Goal: Task Accomplishment & Management: Manage account settings

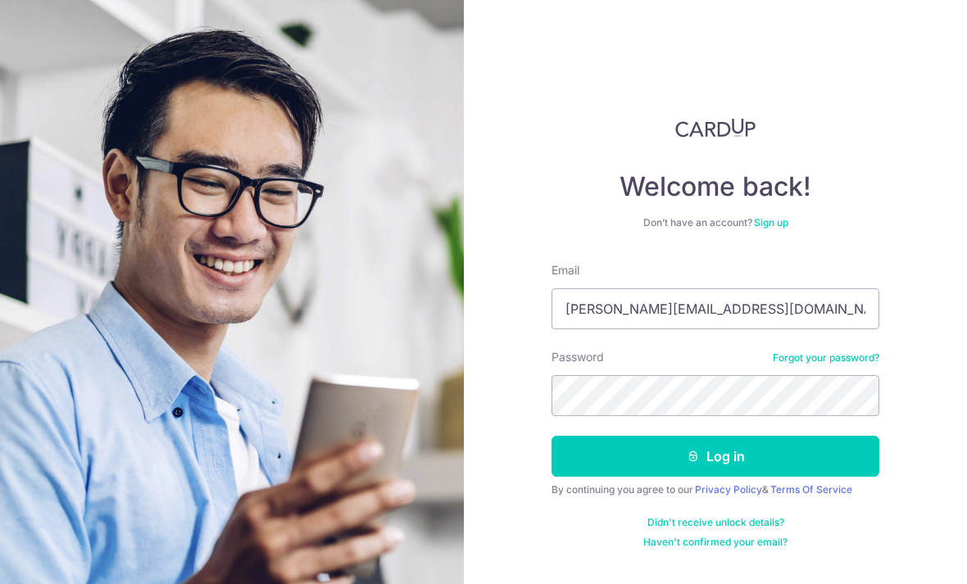
type input "[PERSON_NAME][EMAIL_ADDRESS][DOMAIN_NAME]"
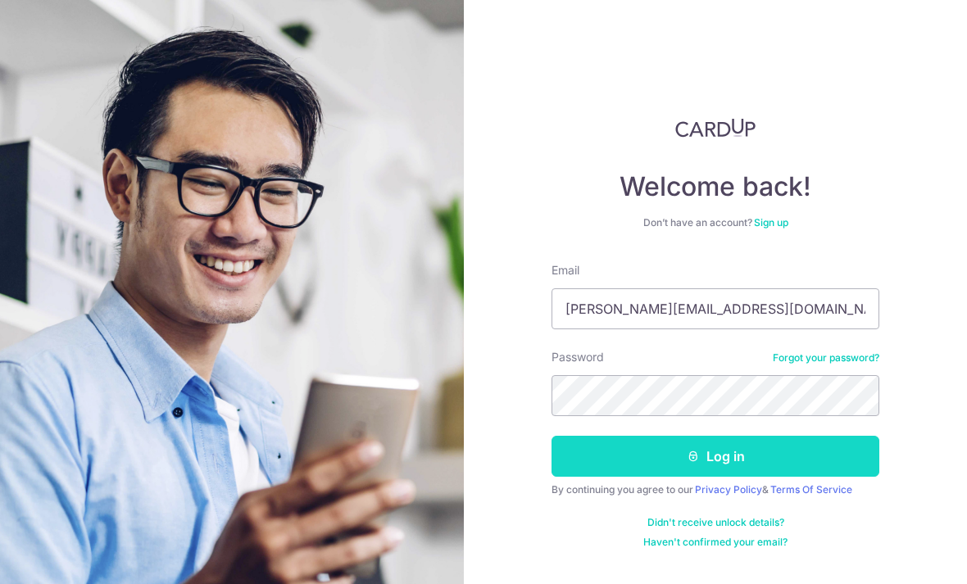
click at [715, 455] on button "Log in" at bounding box center [716, 456] width 328 height 41
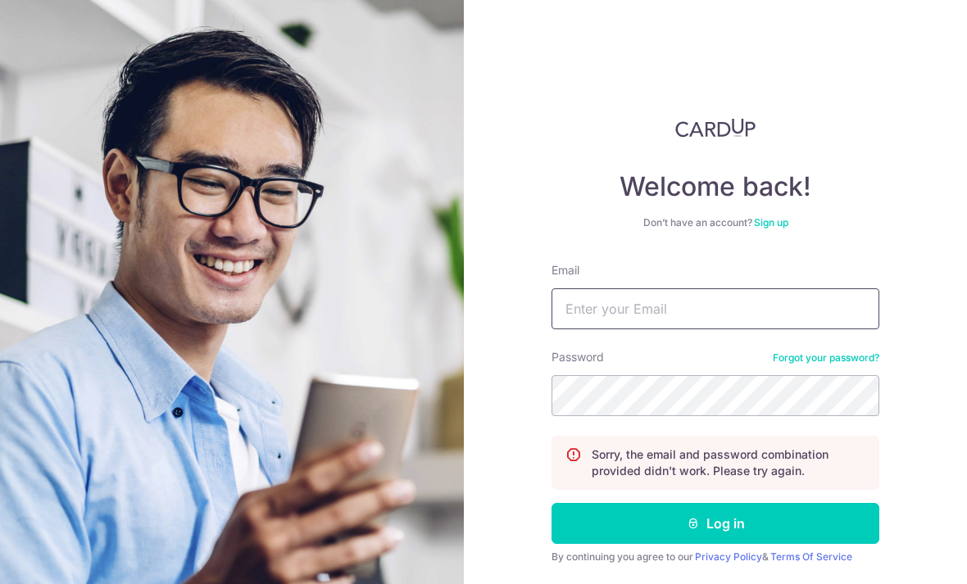
click at [613, 306] on input "Email" at bounding box center [716, 308] width 328 height 41
type input "Jacquelineloh@gmail.com"
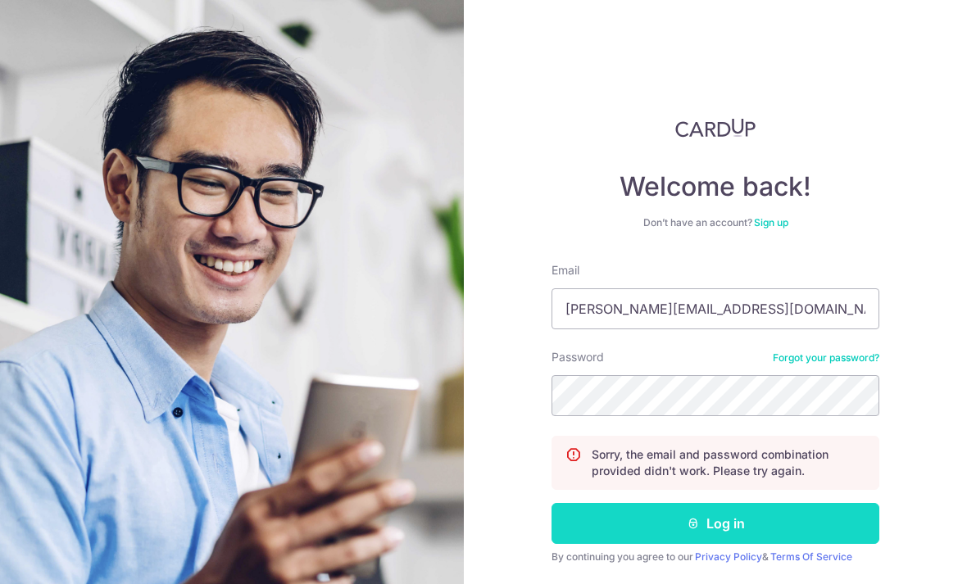
click at [701, 529] on button "Log in" at bounding box center [716, 523] width 328 height 41
click at [698, 519] on icon "submit" at bounding box center [693, 523] width 13 height 13
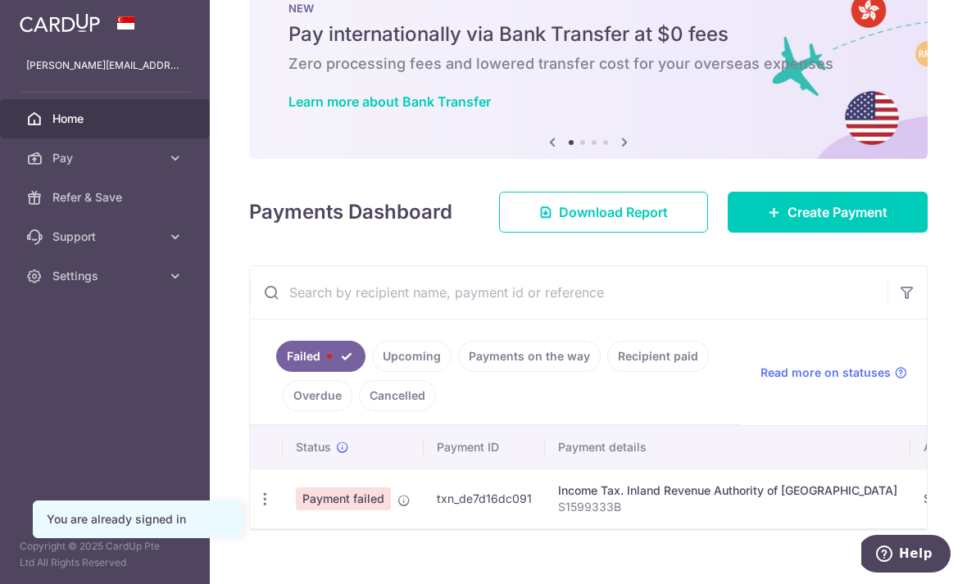
scroll to position [49, 0]
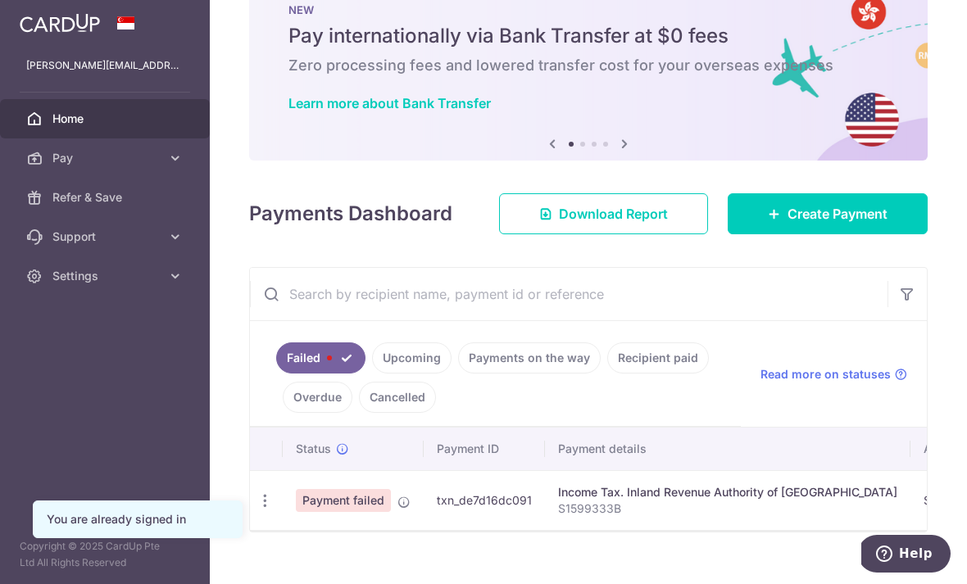
click at [283, 530] on td "Payment failed" at bounding box center [353, 500] width 141 height 60
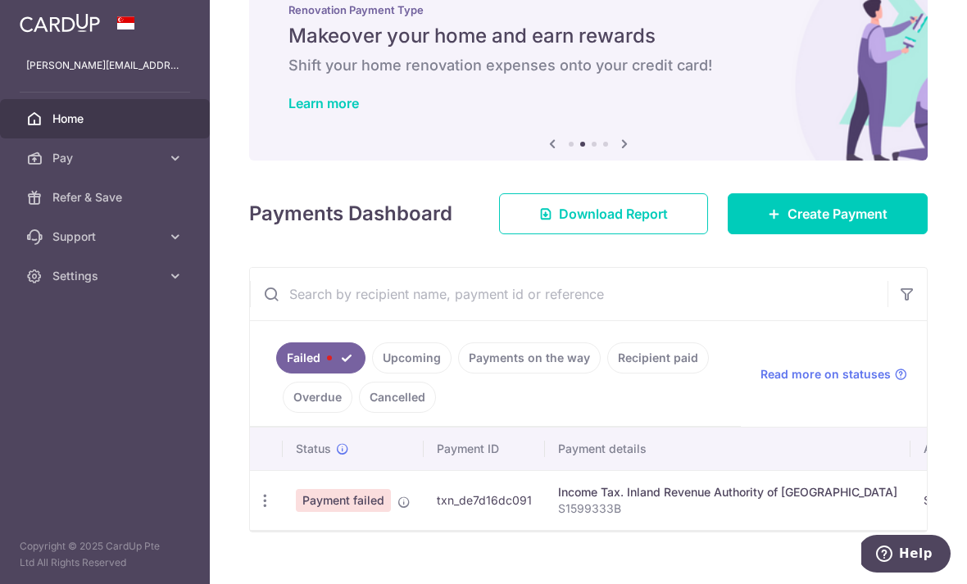
scroll to position [0, 0]
click at [256, 510] on icon "button" at bounding box center [264, 500] width 17 height 17
click at [251, 560] on link "Update payment" at bounding box center [336, 545] width 170 height 39
radio input "true"
type input "20,974.69"
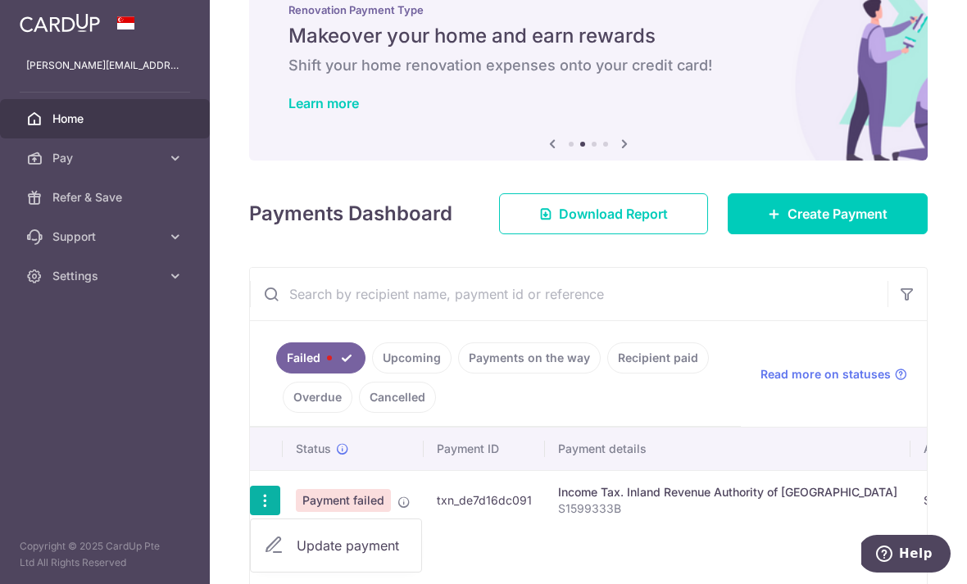
type input "S1599333B"
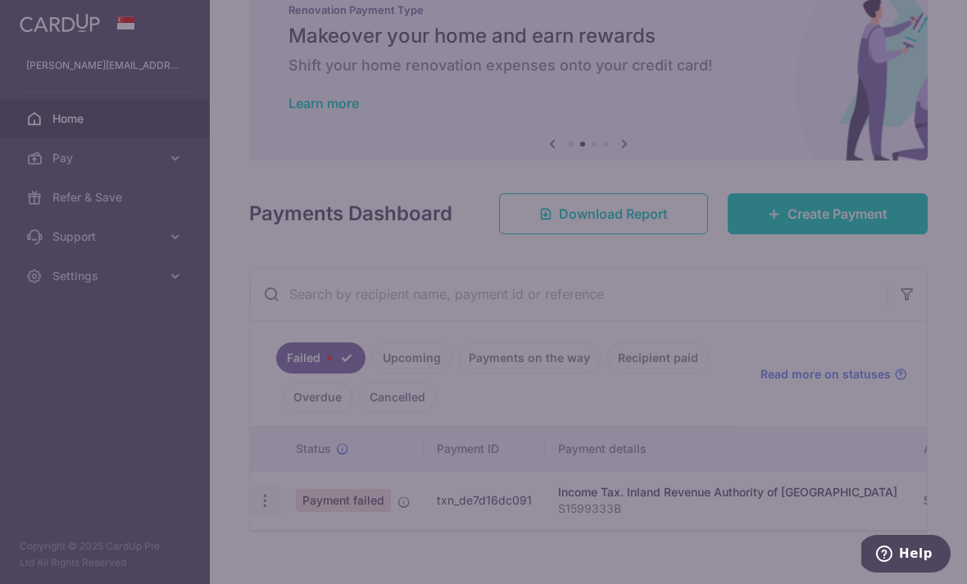
type input "VTAX25R"
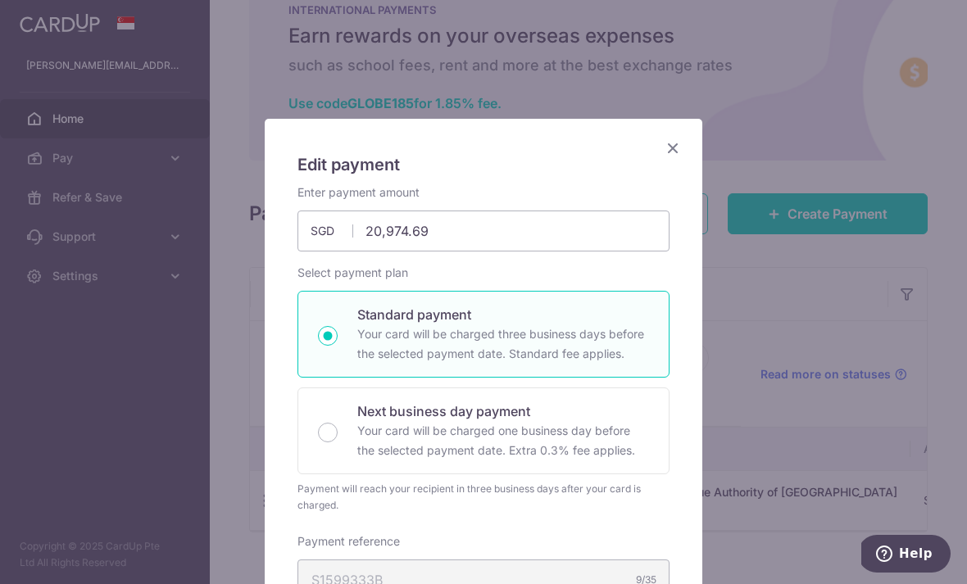
click at [674, 146] on icon "Close" at bounding box center [673, 148] width 20 height 20
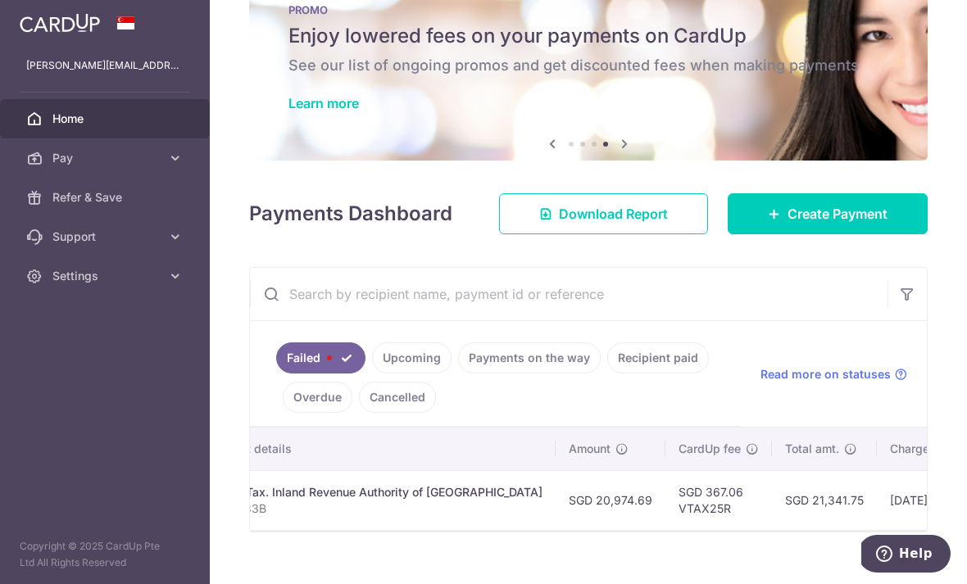
scroll to position [0, 354]
click at [891, 457] on span "Charge date" at bounding box center [924, 449] width 67 height 16
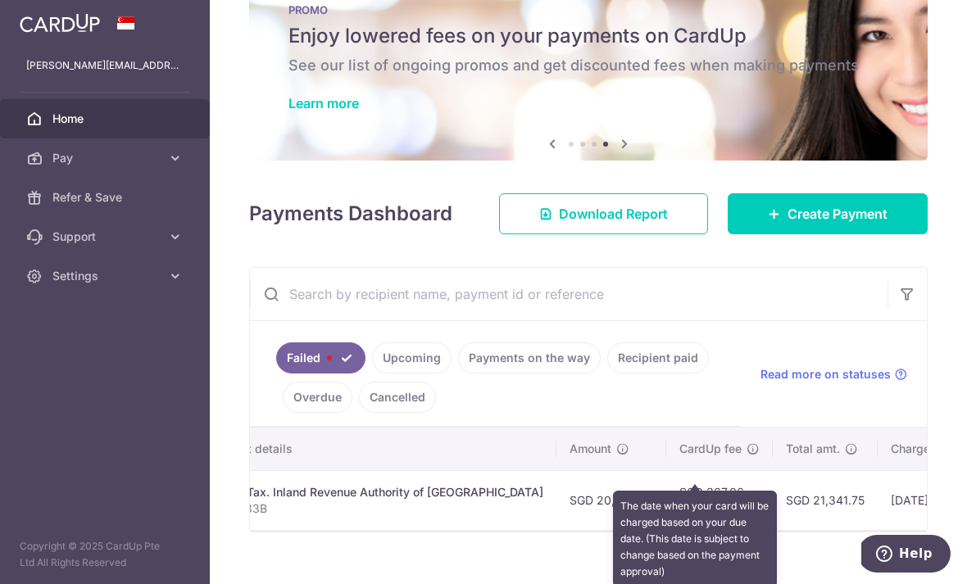
click at [963, 456] on icon at bounding box center [969, 449] width 13 height 13
click at [806, 573] on div "× Pause Schedule Pause all future payments in this series Pause just this one p…" at bounding box center [588, 292] width 757 height 584
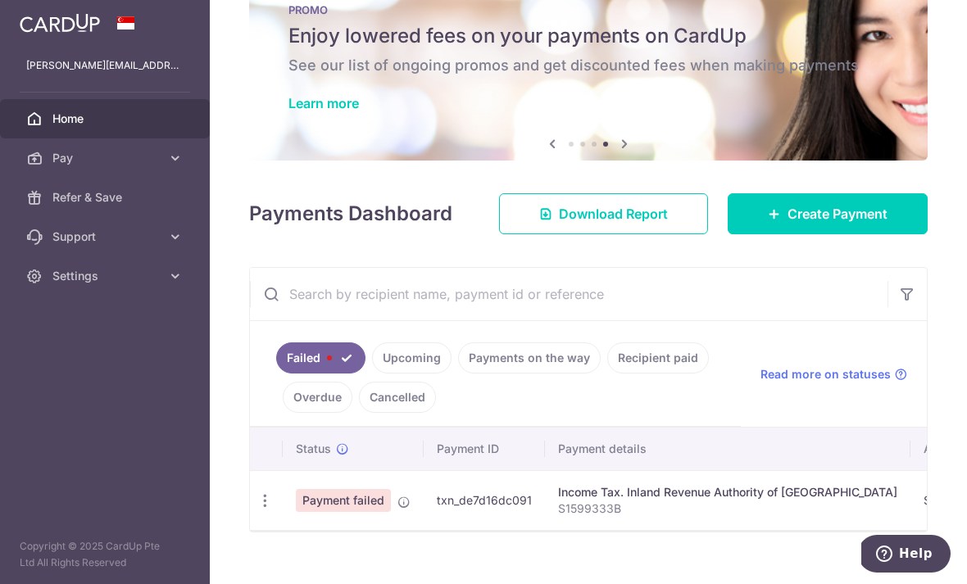
scroll to position [0, 0]
click at [276, 374] on link "Failed" at bounding box center [320, 358] width 89 height 31
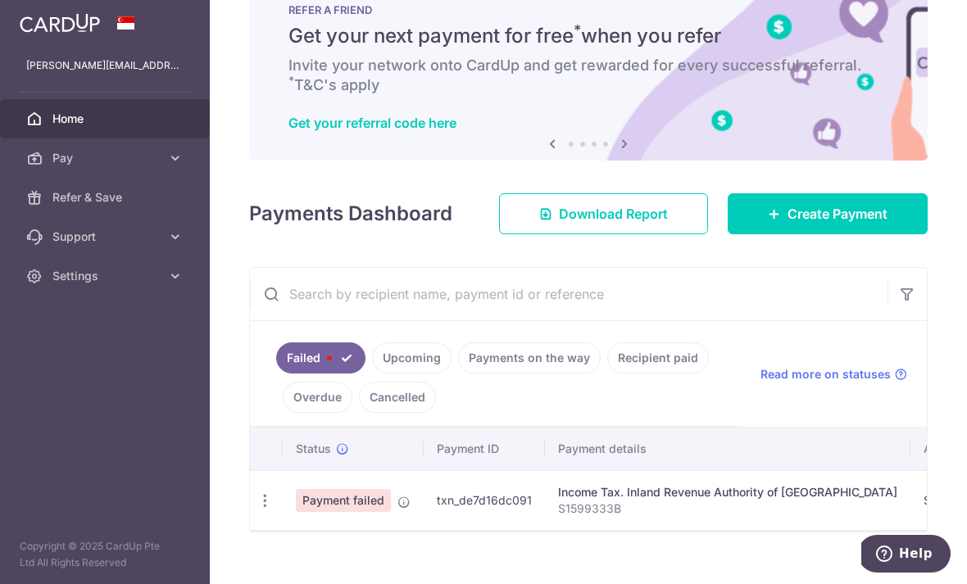
click at [397, 509] on icon at bounding box center [403, 502] width 13 height 13
click at [225, 561] on div "× Pause Schedule Pause all future payments in this series Pause just this one p…" at bounding box center [588, 292] width 757 height 584
click at [256, 510] on icon "button" at bounding box center [264, 500] width 17 height 17
click at [297, 556] on span "Update payment" at bounding box center [352, 546] width 111 height 20
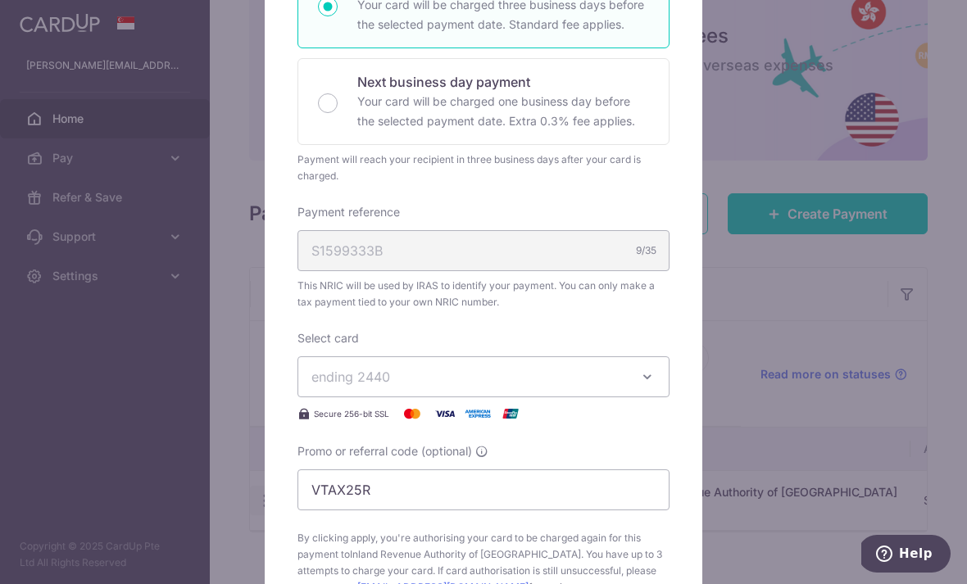
scroll to position [192, 0]
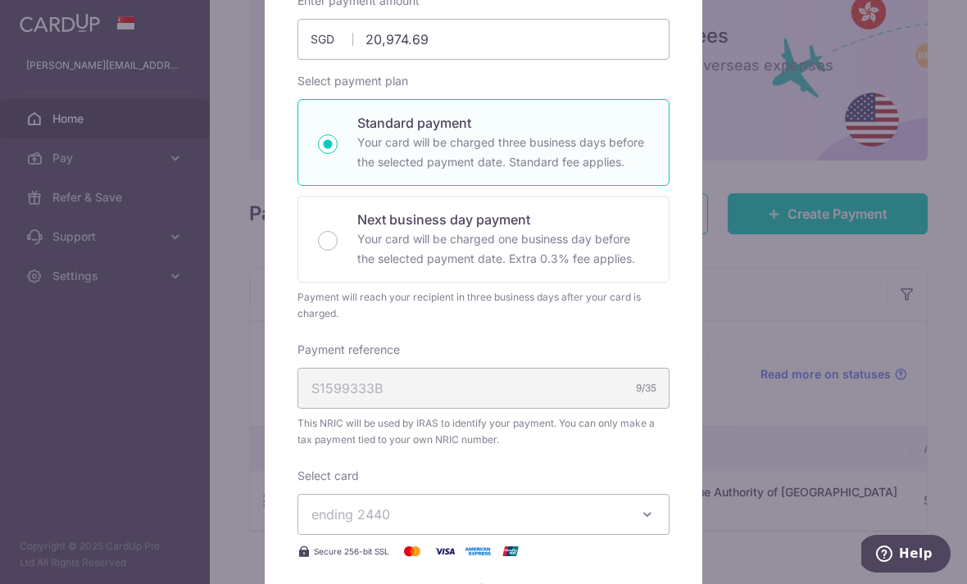
click at [771, 364] on div "Edit payment By clicking apply, you will make changes to all payments to Inland…" at bounding box center [483, 292] width 967 height 584
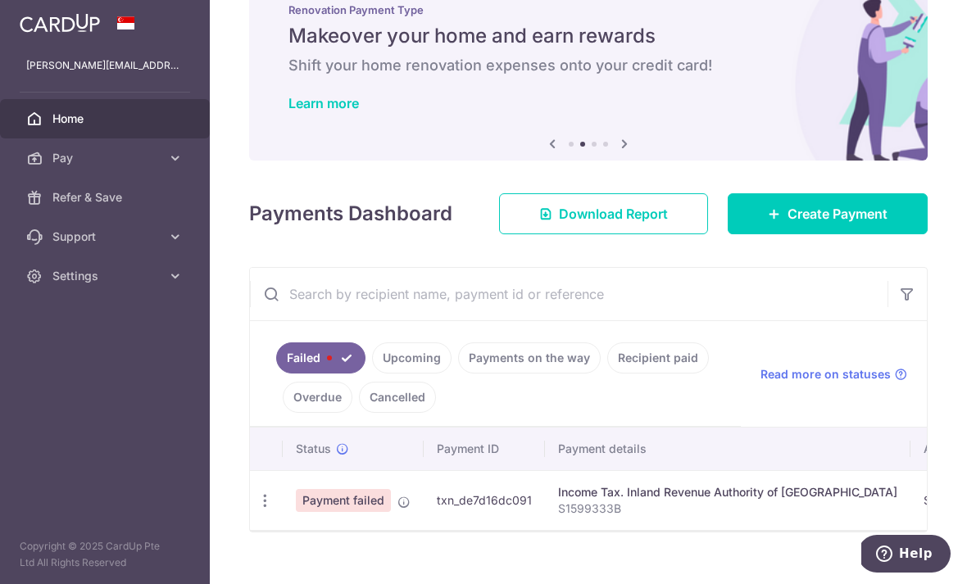
scroll to position [0, 0]
click at [256, 510] on icon "button" at bounding box center [264, 500] width 17 height 17
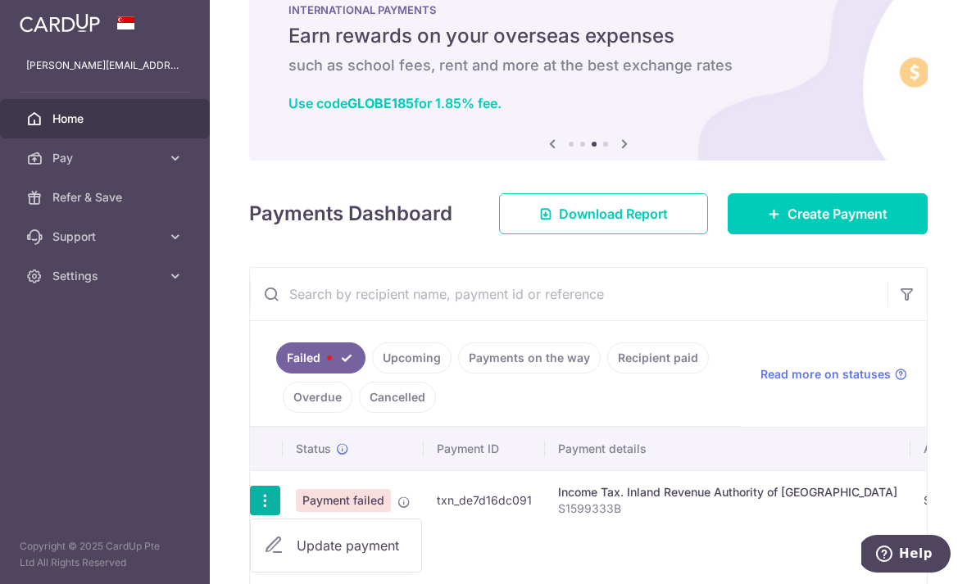
click at [264, 556] on icon at bounding box center [274, 546] width 20 height 20
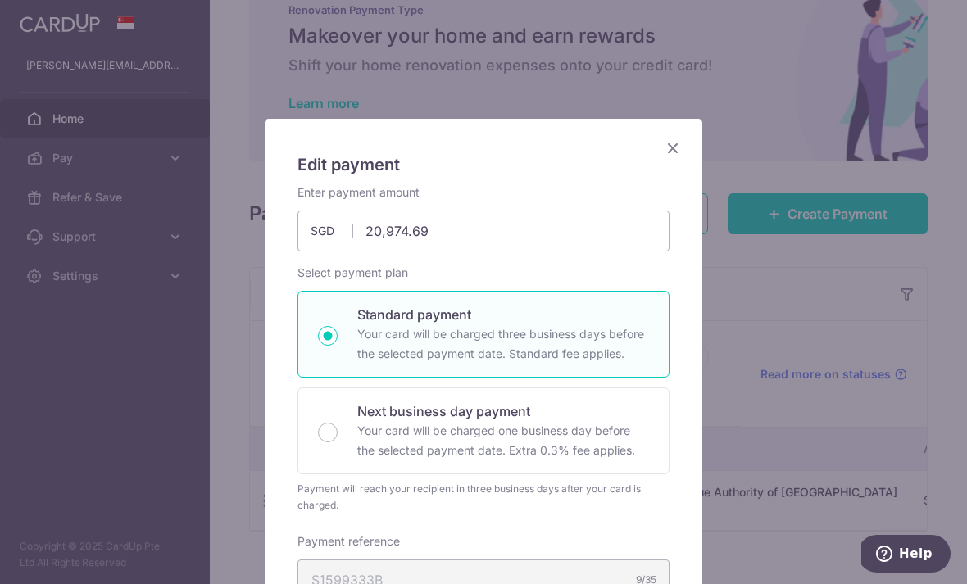
click at [669, 143] on icon "Close" at bounding box center [673, 148] width 20 height 20
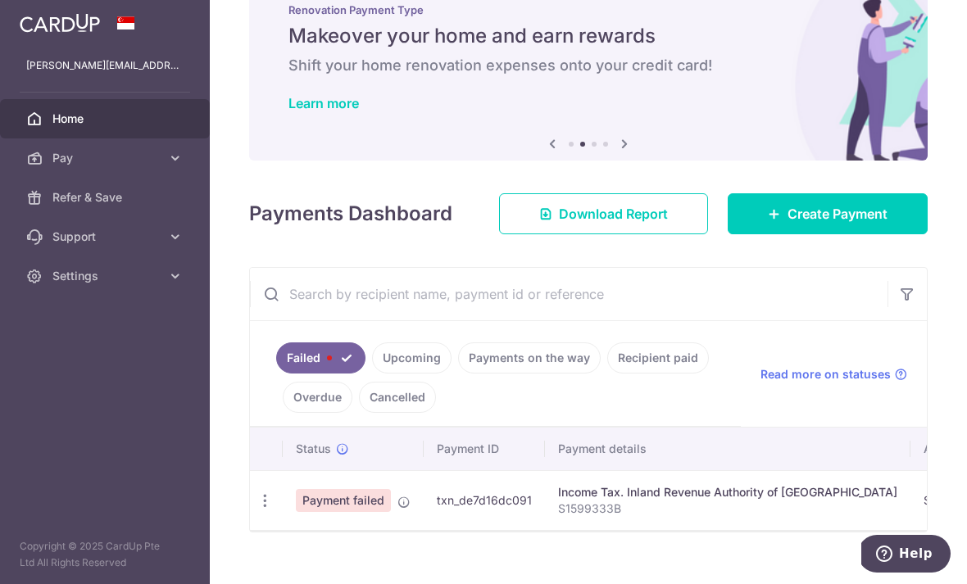
click at [424, 524] on td "txn_de7d16dc091" at bounding box center [484, 500] width 121 height 60
click at [296, 512] on span "Payment failed" at bounding box center [343, 500] width 95 height 23
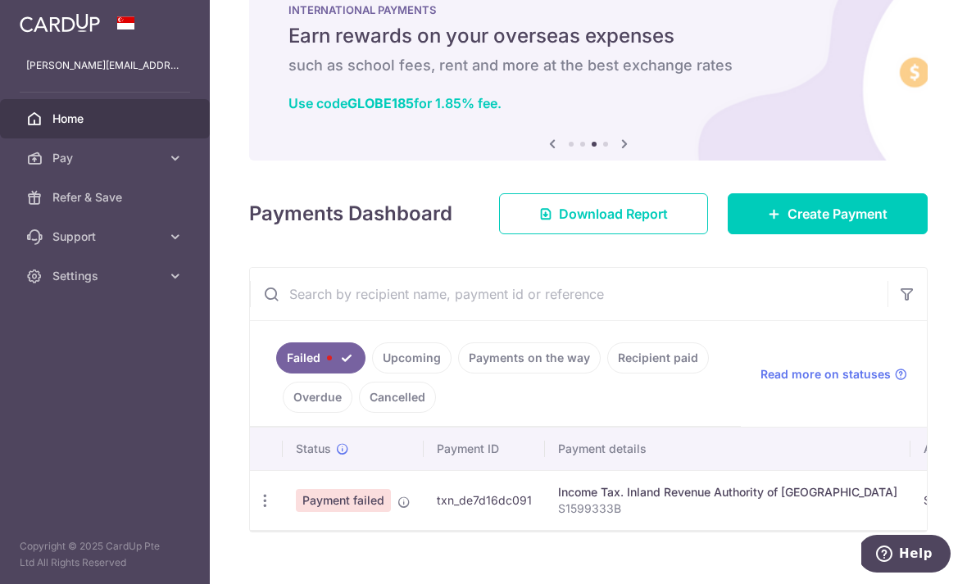
click at [558, 517] on p "S1599333B" at bounding box center [727, 509] width 339 height 16
click at [327, 361] on span at bounding box center [329, 358] width 5 height 5
click at [256, 510] on icon "button" at bounding box center [264, 500] width 17 height 17
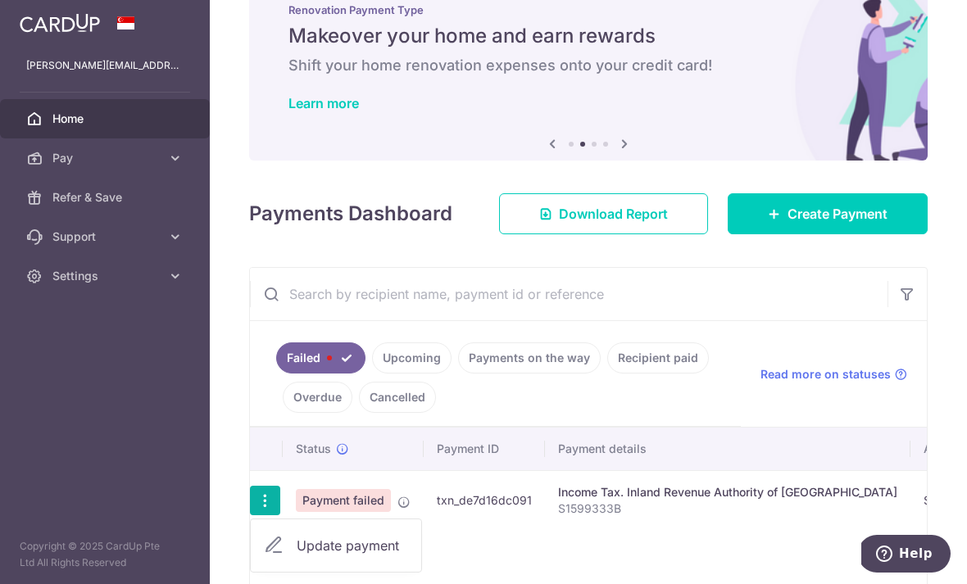
click at [211, 432] on div at bounding box center [483, 292] width 967 height 584
click at [372, 374] on link "Upcoming" at bounding box center [411, 358] width 79 height 31
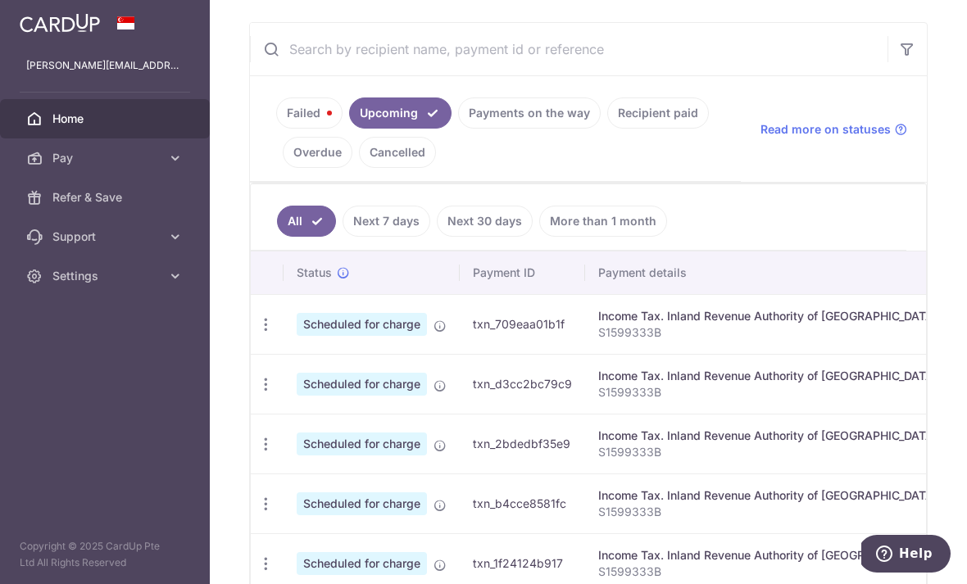
scroll to position [0, 0]
click at [257, 334] on icon "button" at bounding box center [265, 324] width 17 height 17
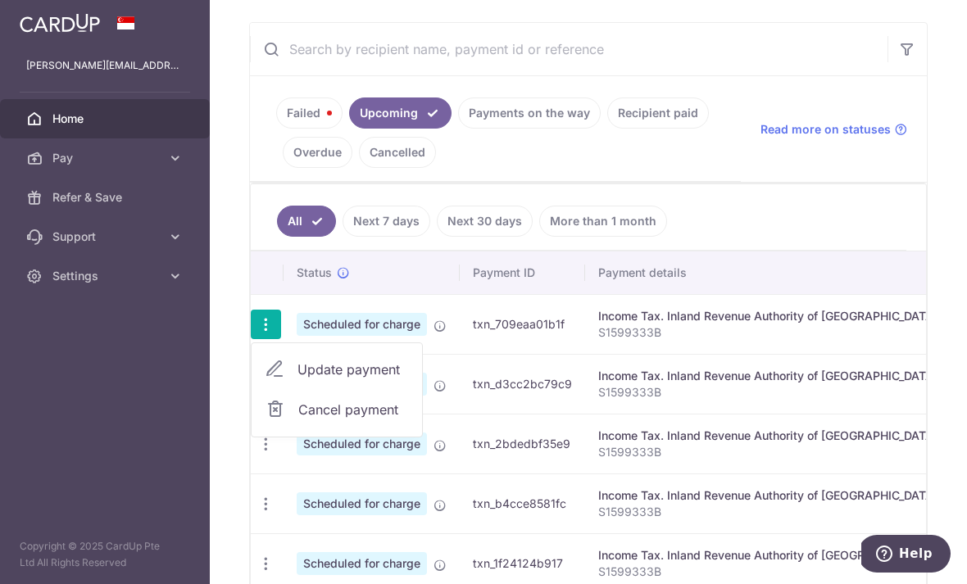
click at [104, 190] on div at bounding box center [483, 292] width 967 height 584
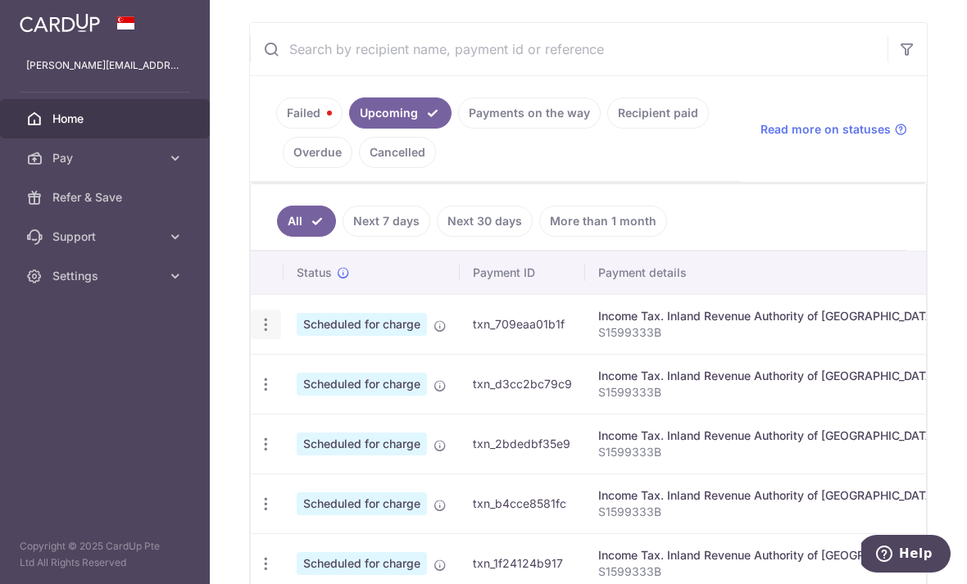
click at [276, 129] on link "Failed" at bounding box center [309, 113] width 66 height 31
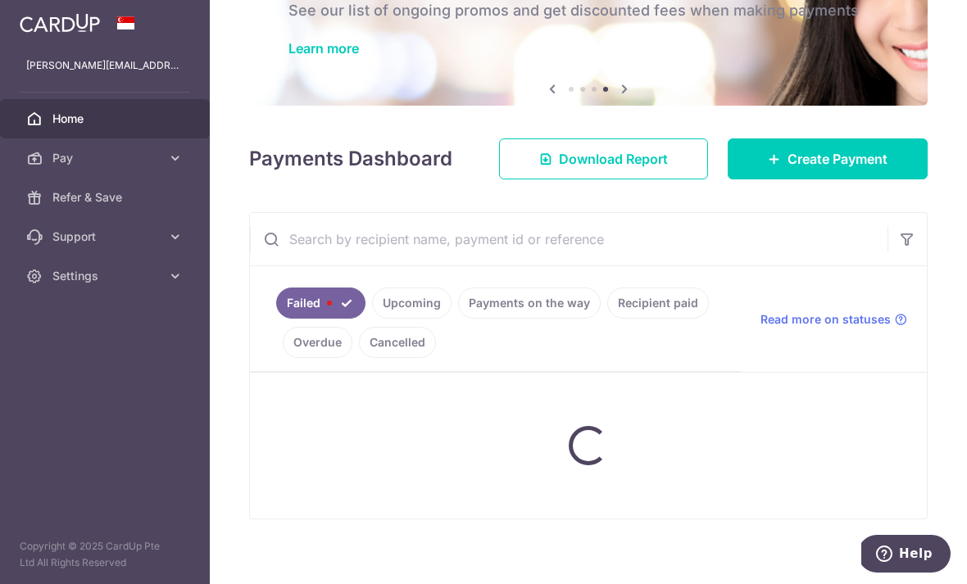
scroll to position [49, 0]
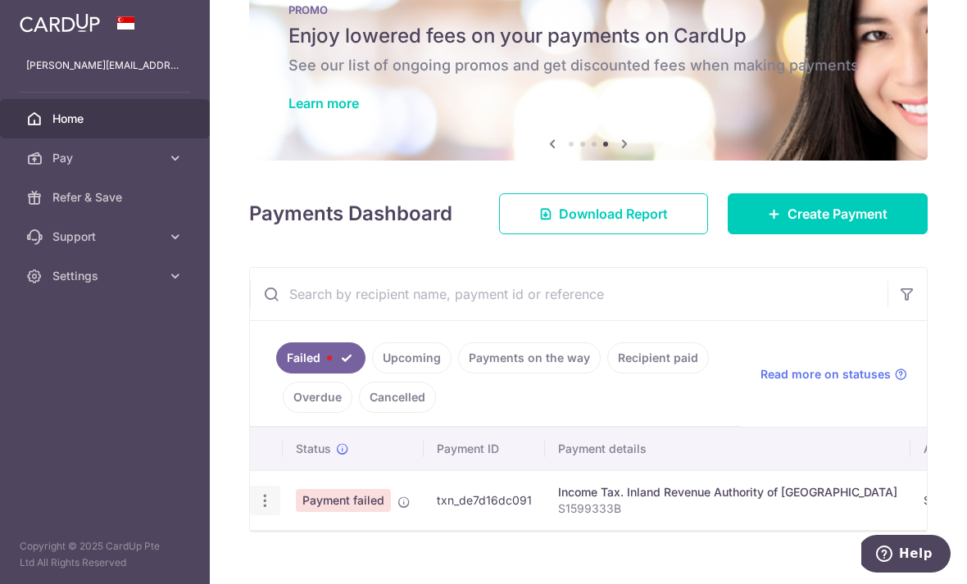
click at [256, 510] on icon "button" at bounding box center [264, 500] width 17 height 17
click at [297, 556] on span "Update payment" at bounding box center [352, 546] width 111 height 20
radio input "true"
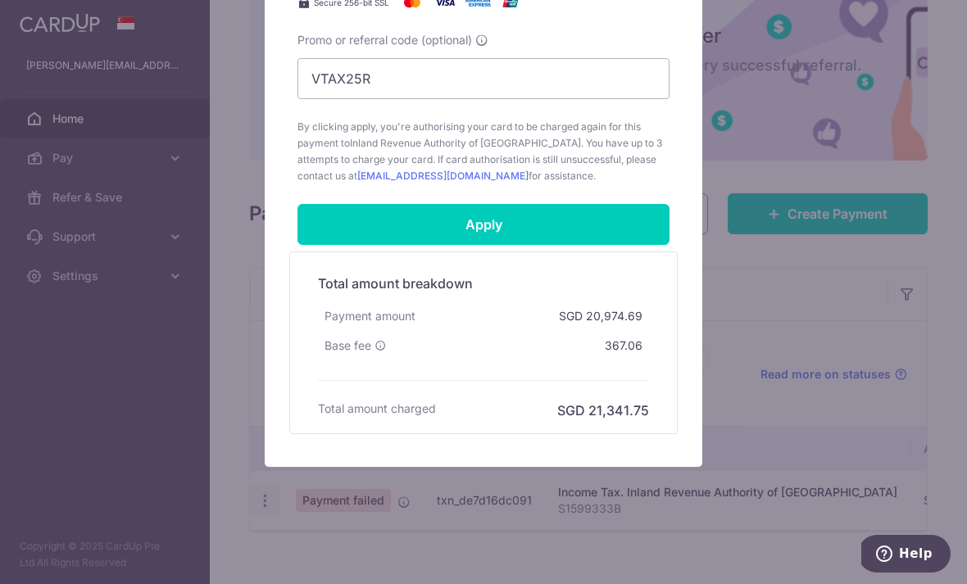
scroll to position [741, 0]
click at [786, 332] on div "Edit payment By clicking apply, you will make changes to all payments to Inland…" at bounding box center [483, 292] width 967 height 584
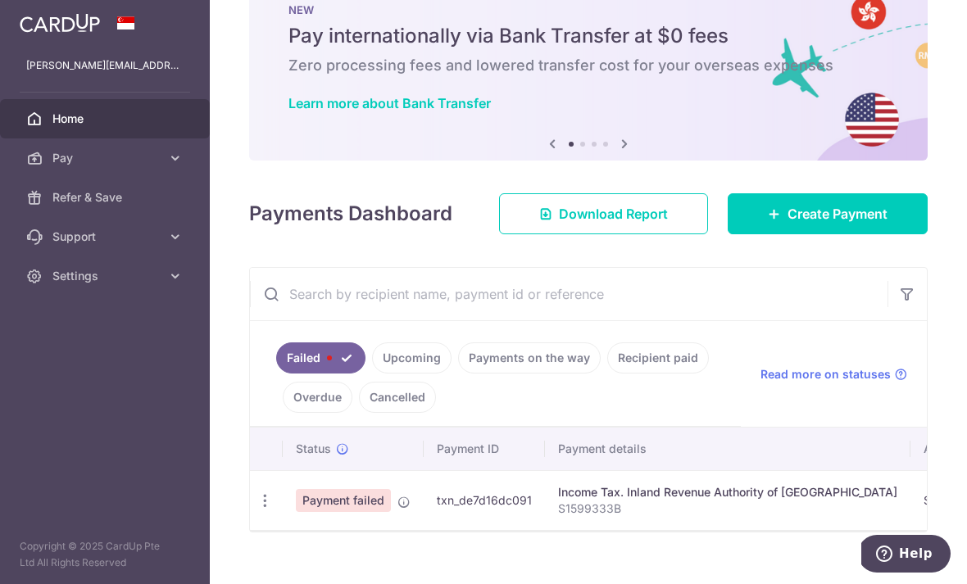
click at [397, 509] on icon at bounding box center [403, 502] width 13 height 13
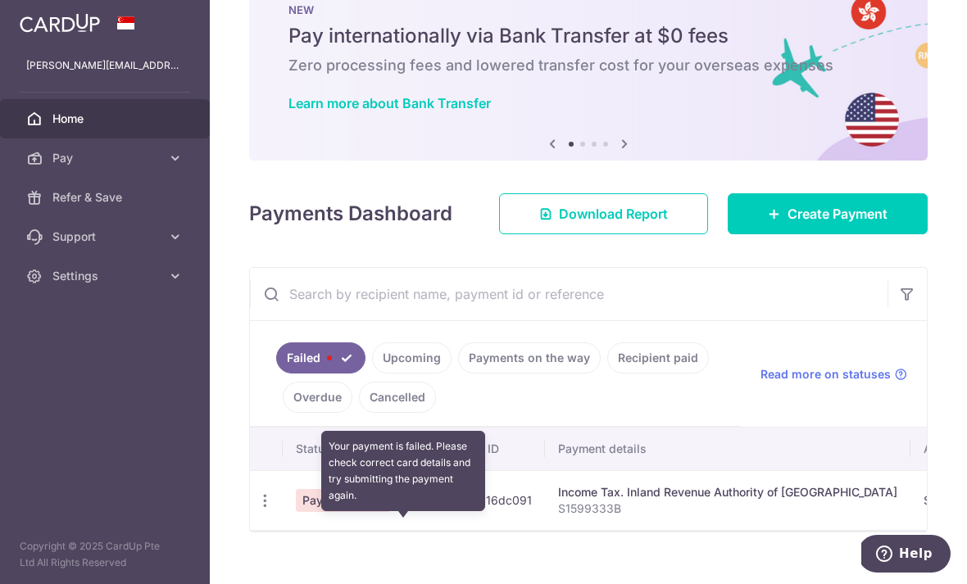
click at [897, 554] on span "Help" at bounding box center [887, 554] width 23 height 16
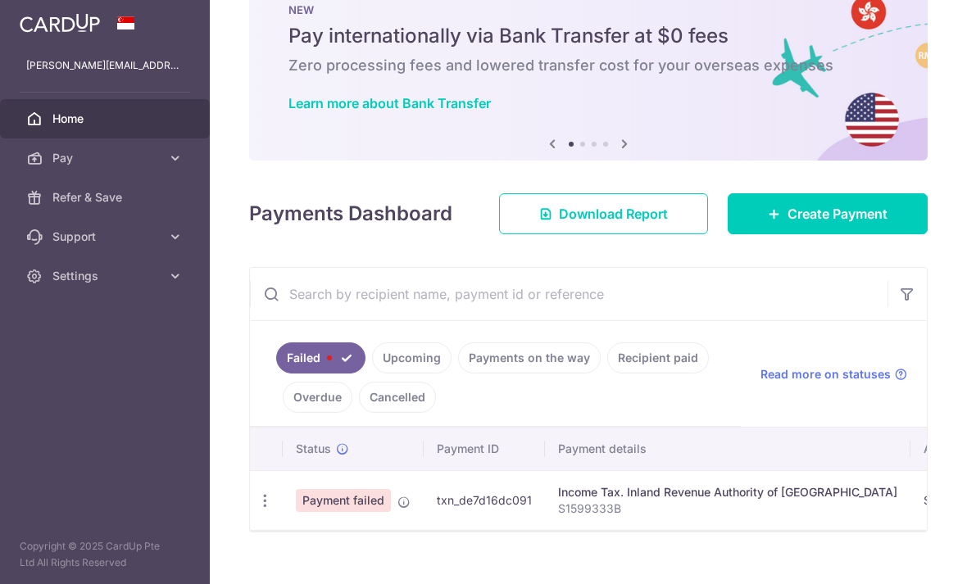
scroll to position [0, 0]
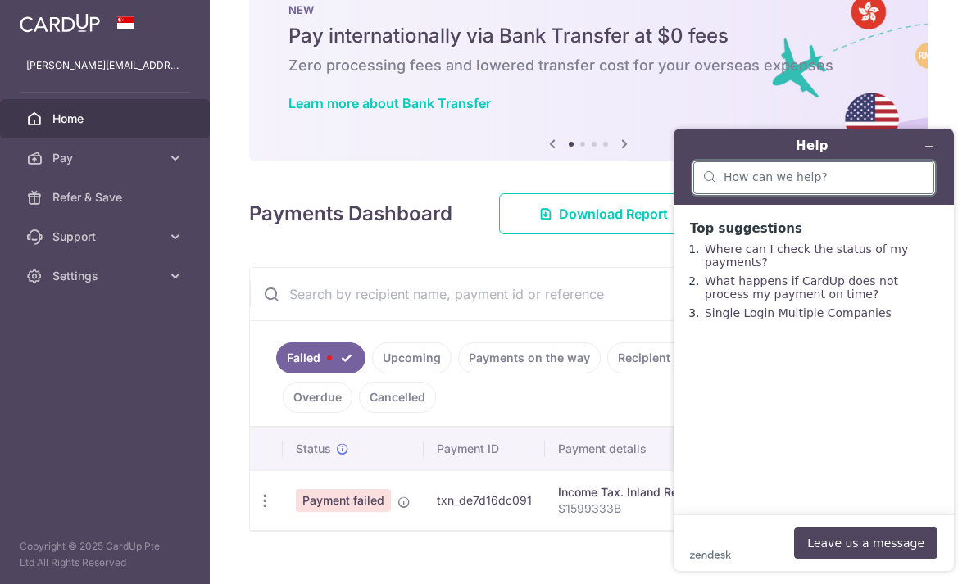
click at [754, 181] on input "search" at bounding box center [824, 177] width 200 height 15
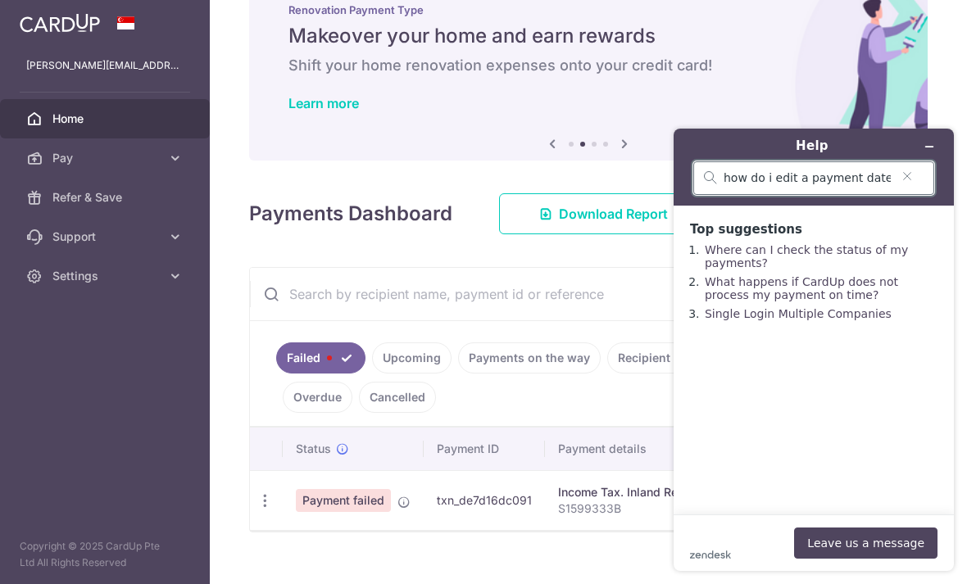
type input "how do i edit a payment date on a failed transatopn"
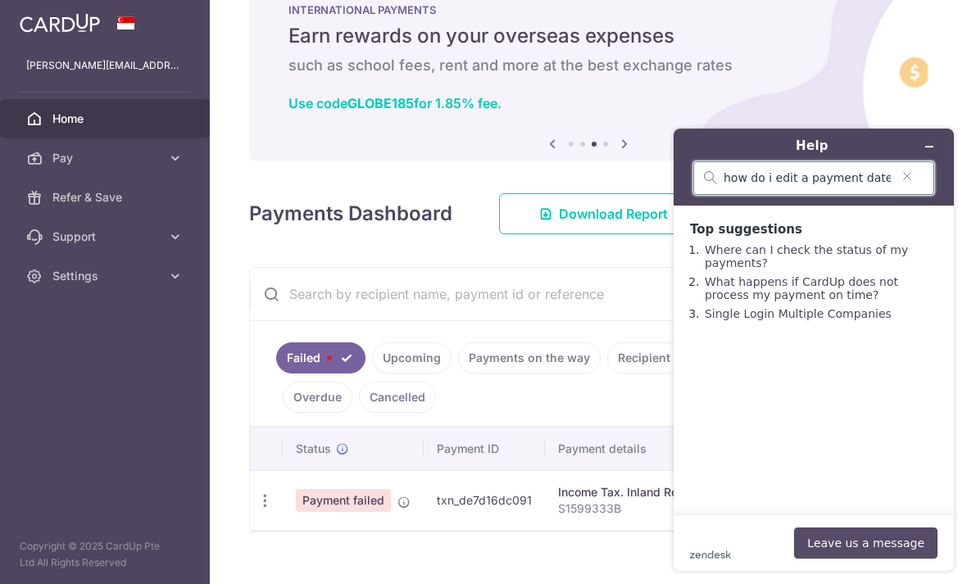
click at [869, 541] on button "Leave us a message" at bounding box center [865, 543] width 143 height 31
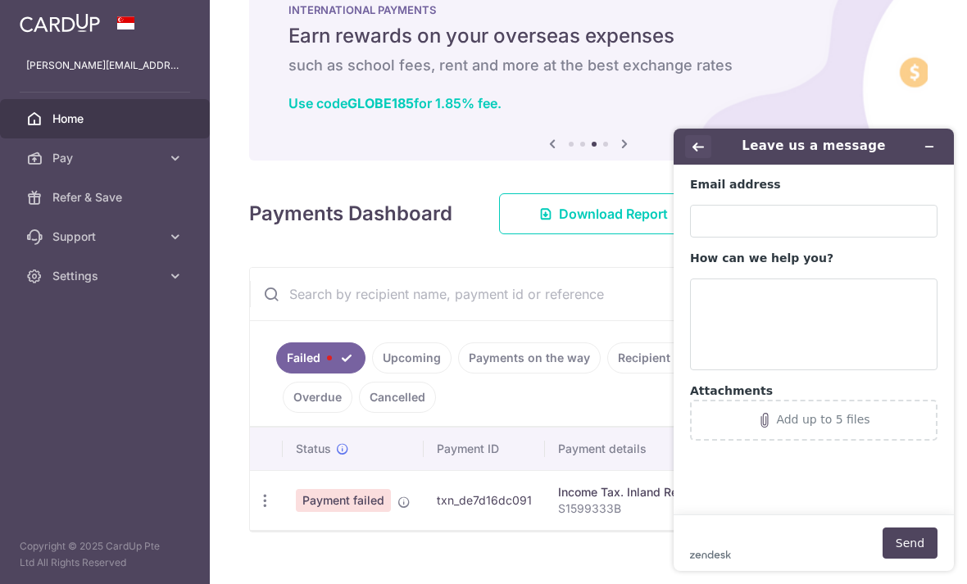
click at [687, 140] on button "Back" at bounding box center [698, 146] width 26 height 23
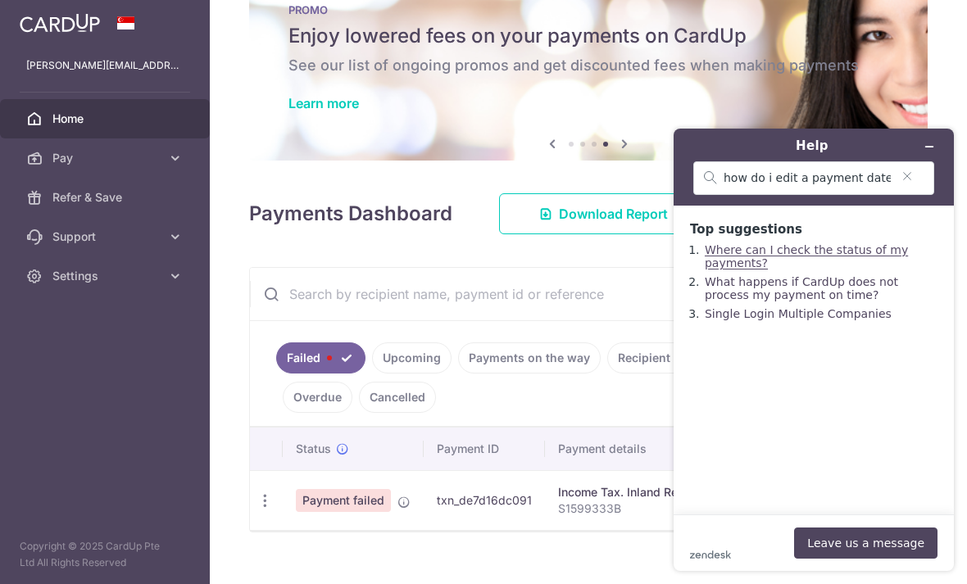
click at [800, 253] on link "Where can I check the status of my payments?" at bounding box center [806, 256] width 203 height 26
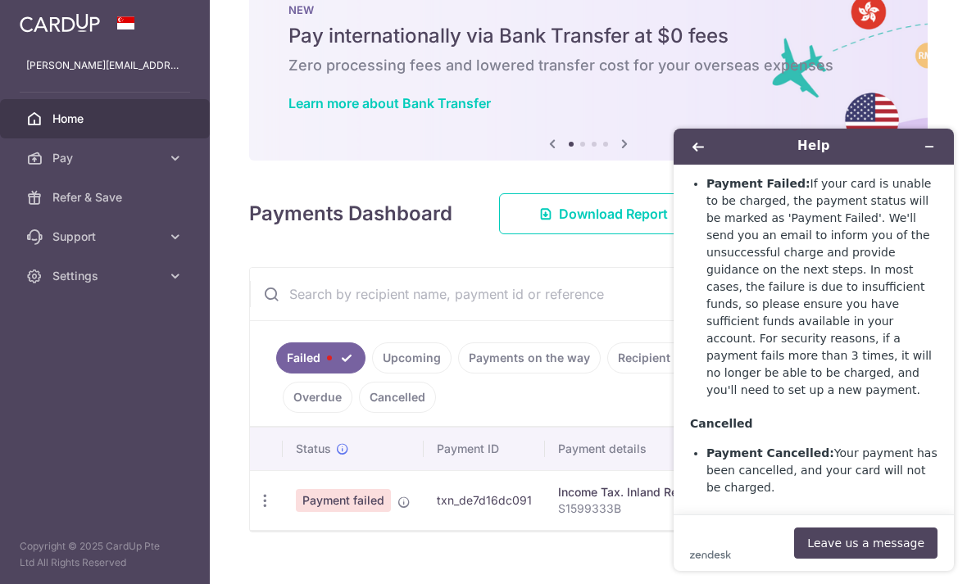
scroll to position [1256, 0]
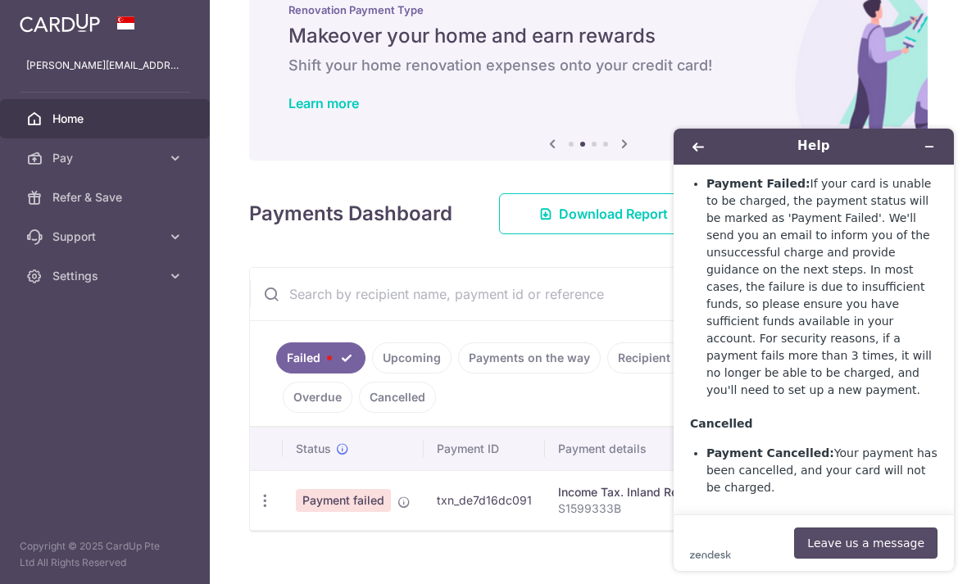
click at [856, 535] on button "Leave us a message" at bounding box center [865, 543] width 143 height 31
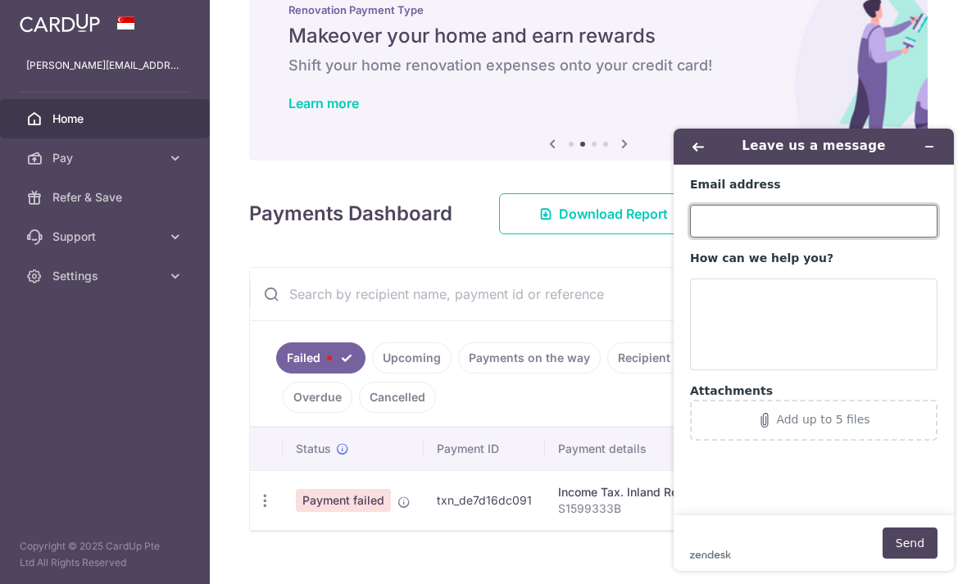
click at [789, 216] on input "Email address" at bounding box center [813, 221] width 247 height 33
type input "[PERSON_NAME][EMAIL_ADDRESS][DOMAIN_NAME]"
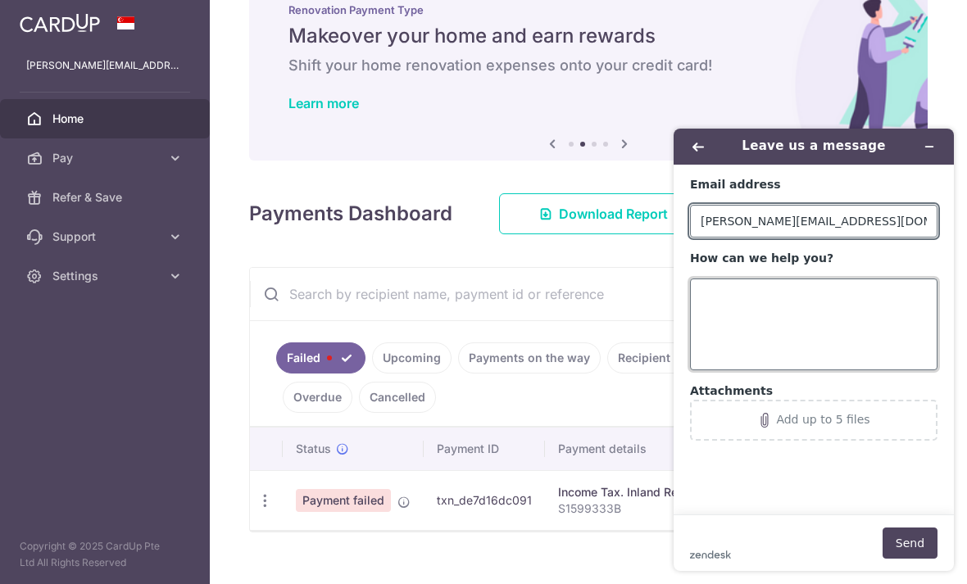
click at [756, 292] on textarea "How can we help you?" at bounding box center [813, 325] width 247 height 92
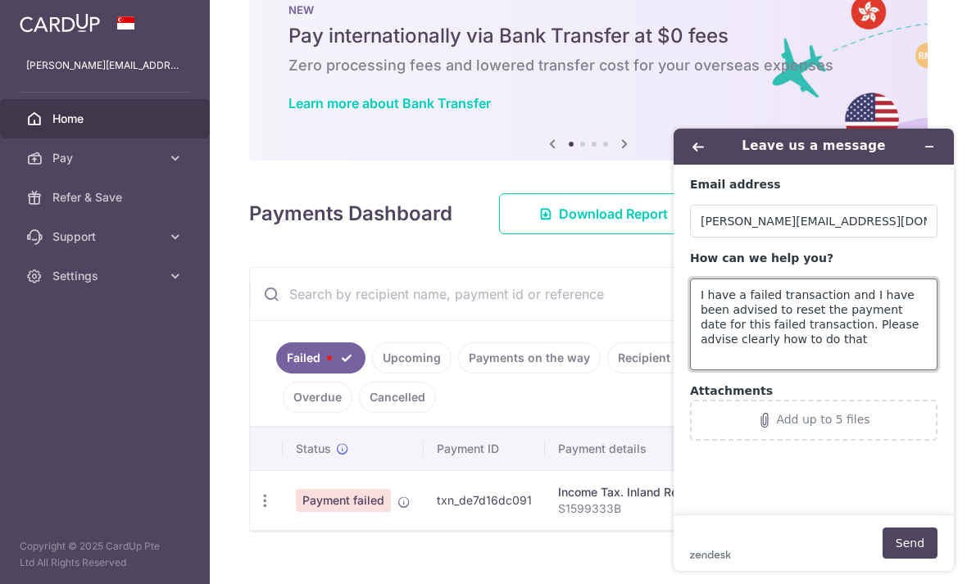
type textarea "I have a failed transaction and I have been advised to reset the payment date f…"
click at [906, 539] on button "Send" at bounding box center [910, 543] width 55 height 31
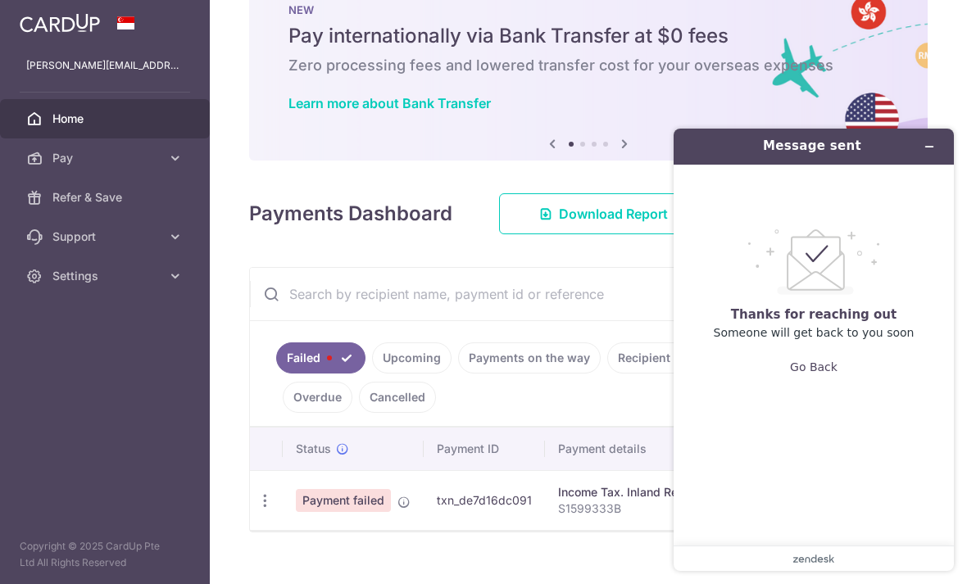
click at [611, 320] on input "text" at bounding box center [569, 294] width 638 height 52
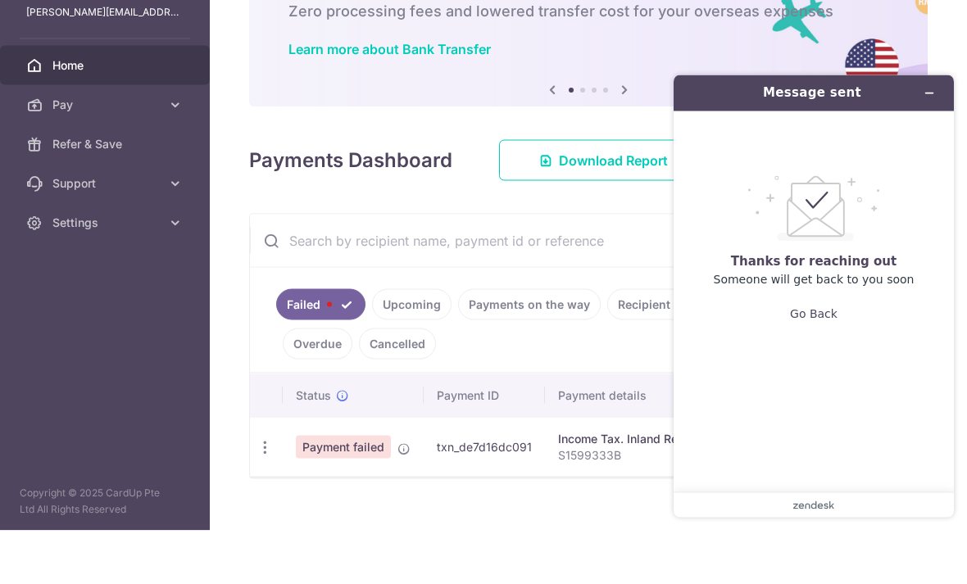
scroll to position [52, 0]
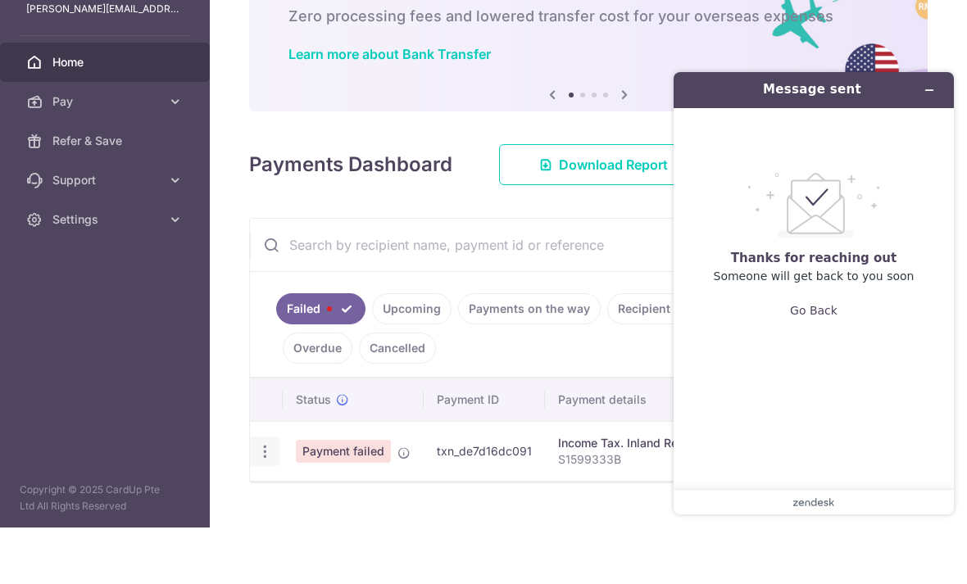
click at [256, 500] on icon "button" at bounding box center [264, 508] width 17 height 17
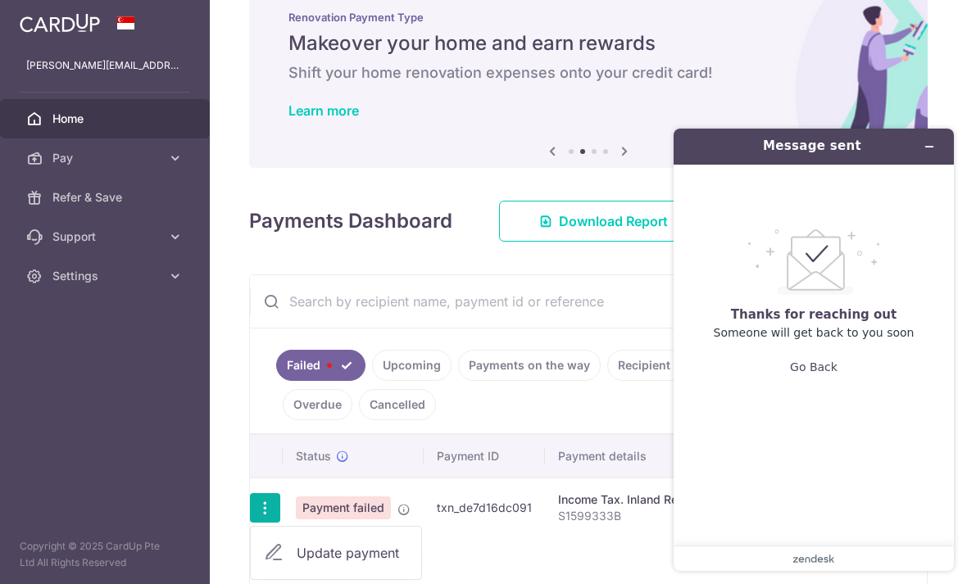
click at [636, 500] on div at bounding box center [483, 292] width 967 height 584
click at [933, 146] on icon "Minimise widget" at bounding box center [929, 146] width 11 height 11
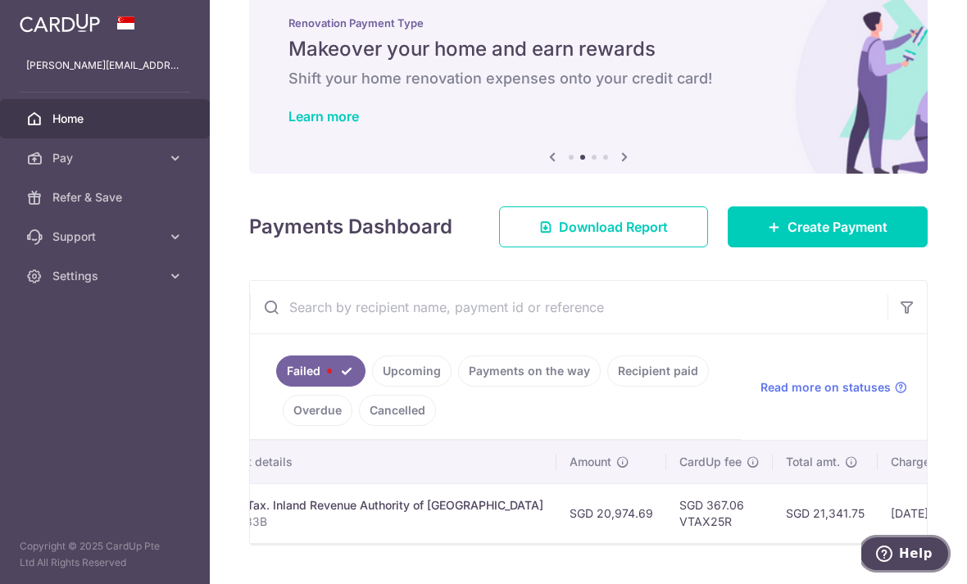
scroll to position [0, 354]
click at [963, 456] on icon at bounding box center [969, 462] width 13 height 13
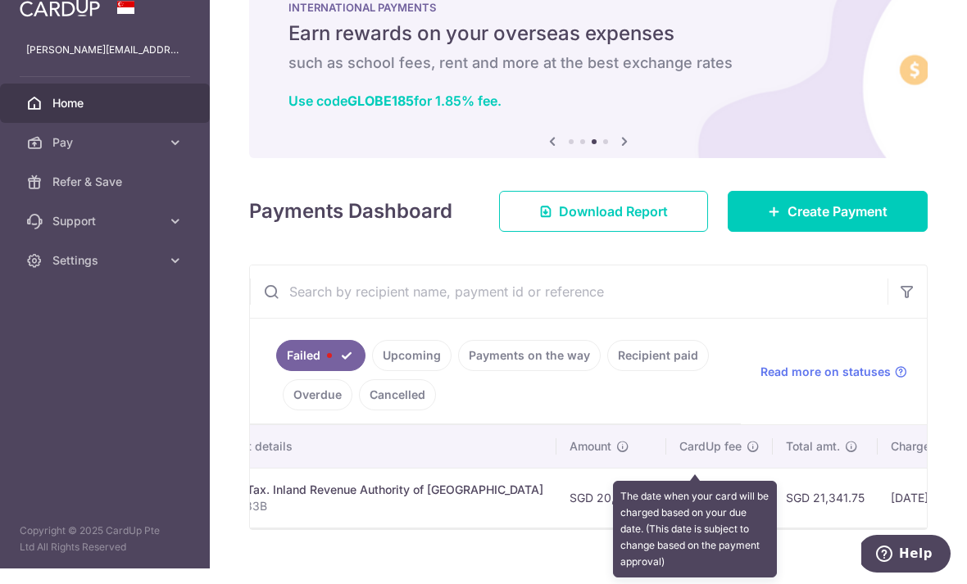
click at [597, 539] on div "× Pause Schedule Pause all future payments in this series Pause just this one p…" at bounding box center [588, 276] width 757 height 584
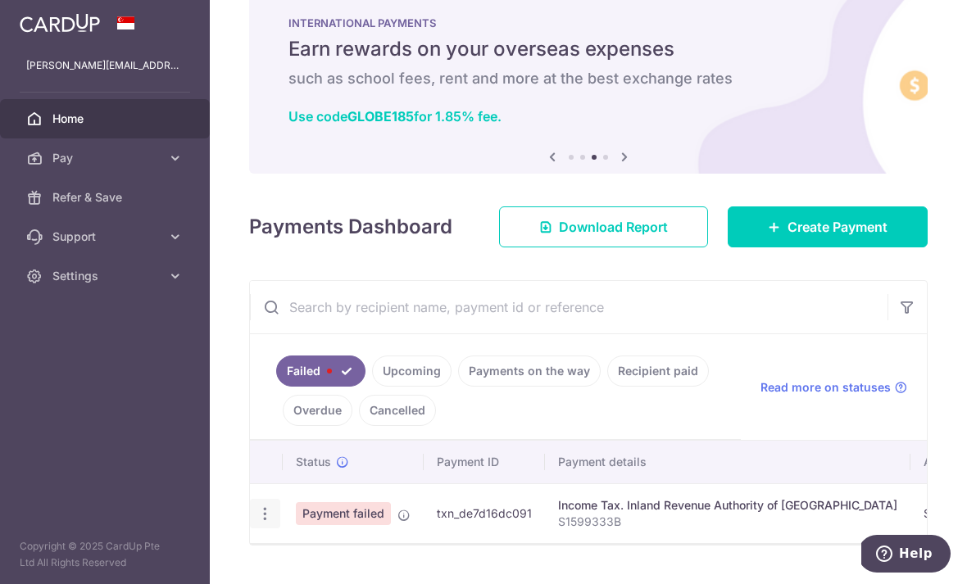
scroll to position [0, 0]
click at [256, 506] on icon "button" at bounding box center [264, 514] width 17 height 17
click at [297, 549] on span "Update payment" at bounding box center [352, 559] width 111 height 20
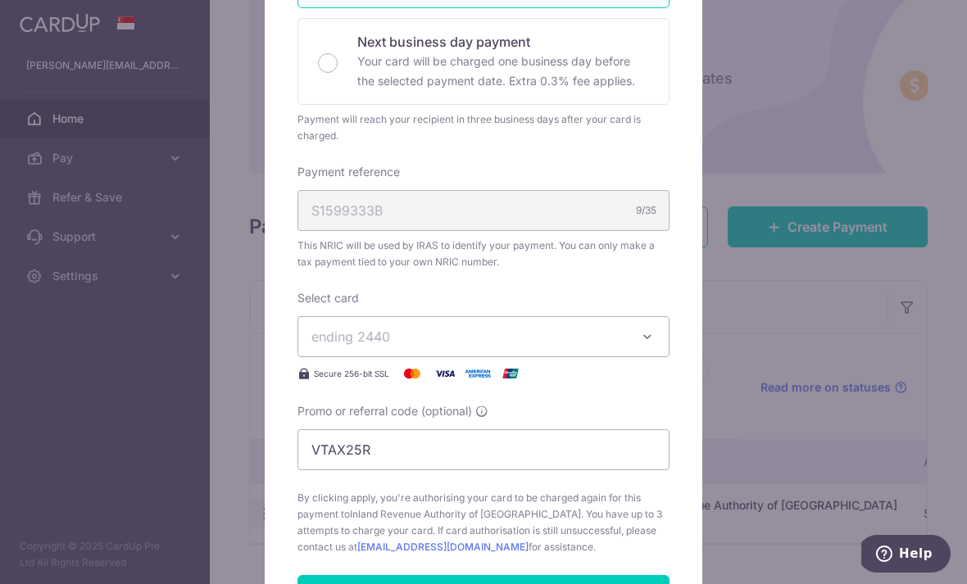
scroll to position [370, 0]
click at [765, 529] on div "Edit payment By clicking apply, you will make changes to all payments to Inland…" at bounding box center [483, 292] width 967 height 584
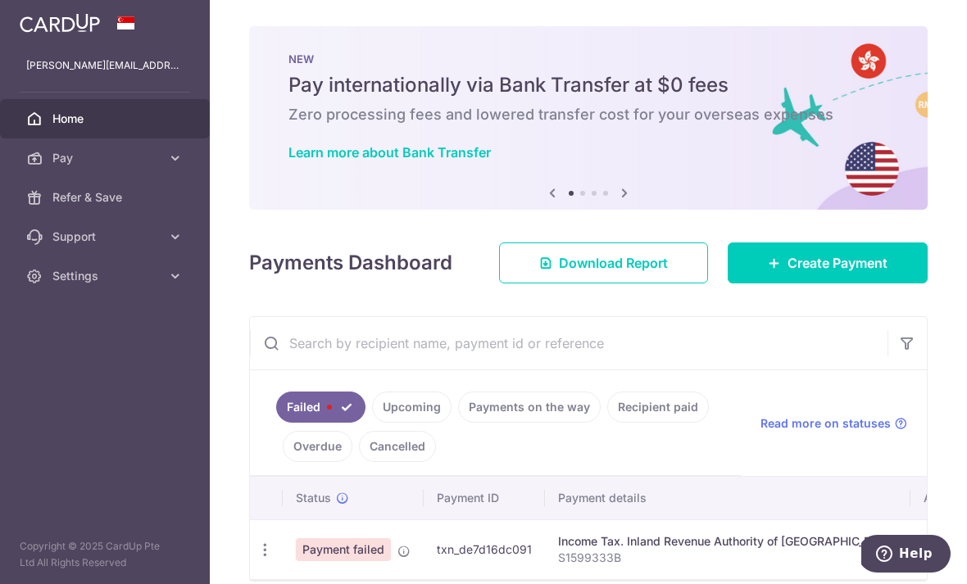
scroll to position [0, 0]
click at [256, 542] on icon "button" at bounding box center [264, 550] width 17 height 17
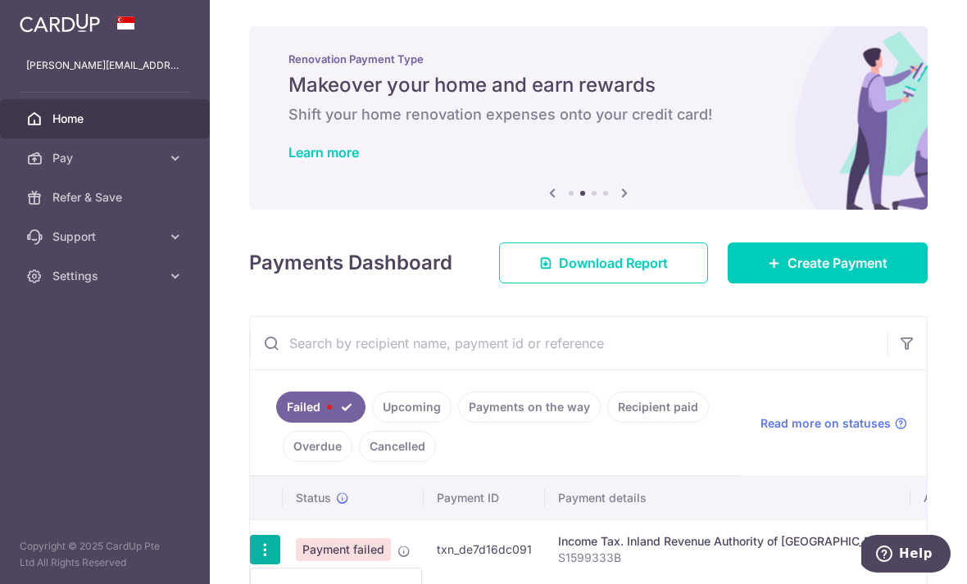
click at [53, 524] on div at bounding box center [483, 292] width 967 height 584
click at [210, 552] on div "× Pause Schedule Pause all future payments in this series Pause just this one p…" at bounding box center [588, 292] width 757 height 584
click at [256, 542] on icon "button" at bounding box center [264, 550] width 17 height 17
click at [251, 575] on link "Update payment" at bounding box center [336, 594] width 170 height 39
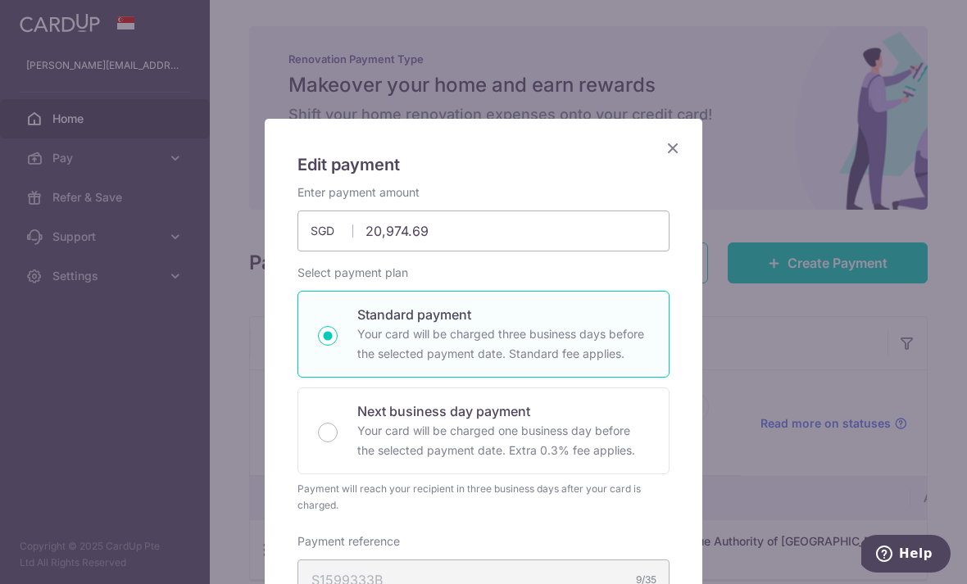
click at [740, 413] on div "Edit payment By clicking apply, you will make changes to all payments to Inland…" at bounding box center [483, 292] width 967 height 584
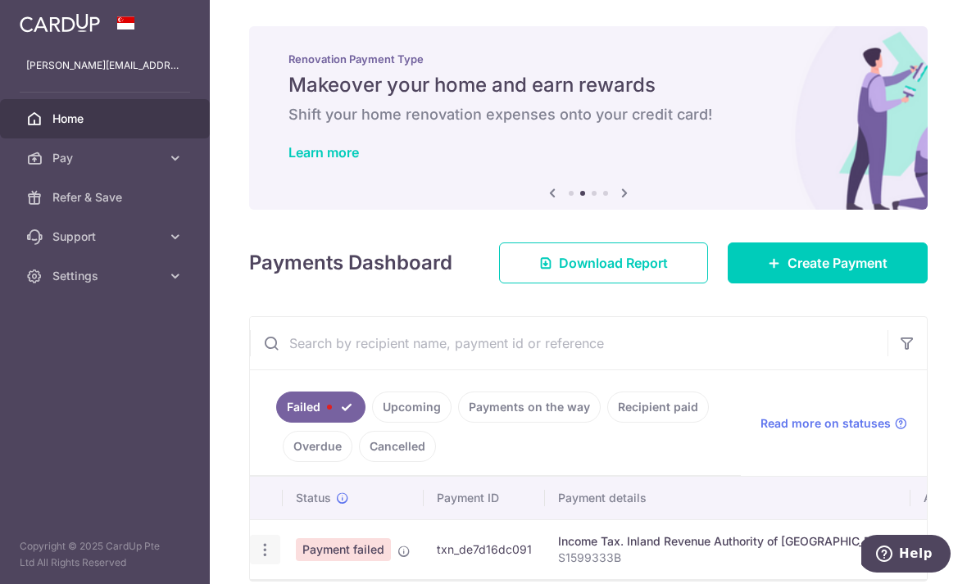
click at [256, 542] on icon "button" at bounding box center [264, 550] width 17 height 17
click at [61, 522] on div at bounding box center [483, 292] width 967 height 584
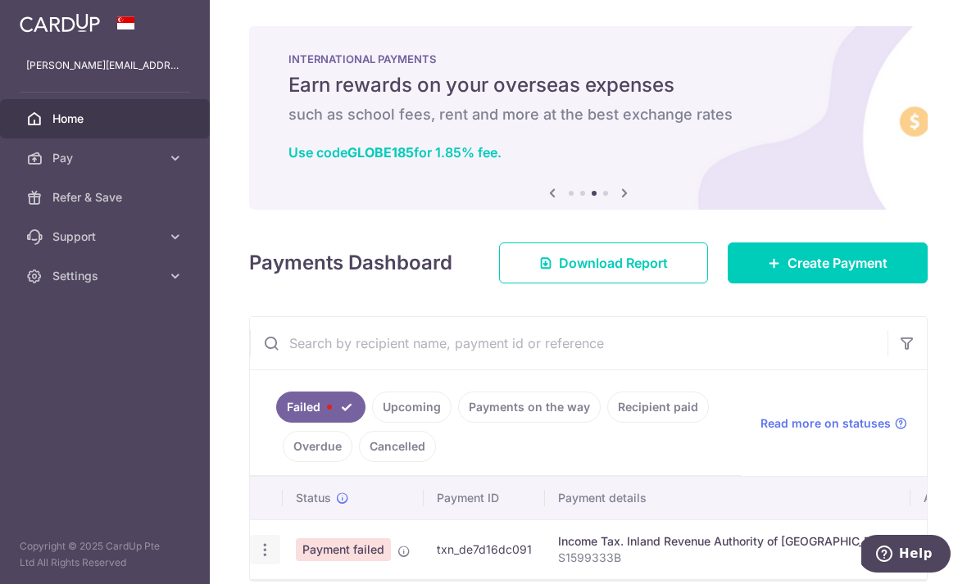
click at [256, 542] on icon "button" at bounding box center [264, 550] width 17 height 17
click at [297, 583] on span "Update payment" at bounding box center [352, 595] width 111 height 20
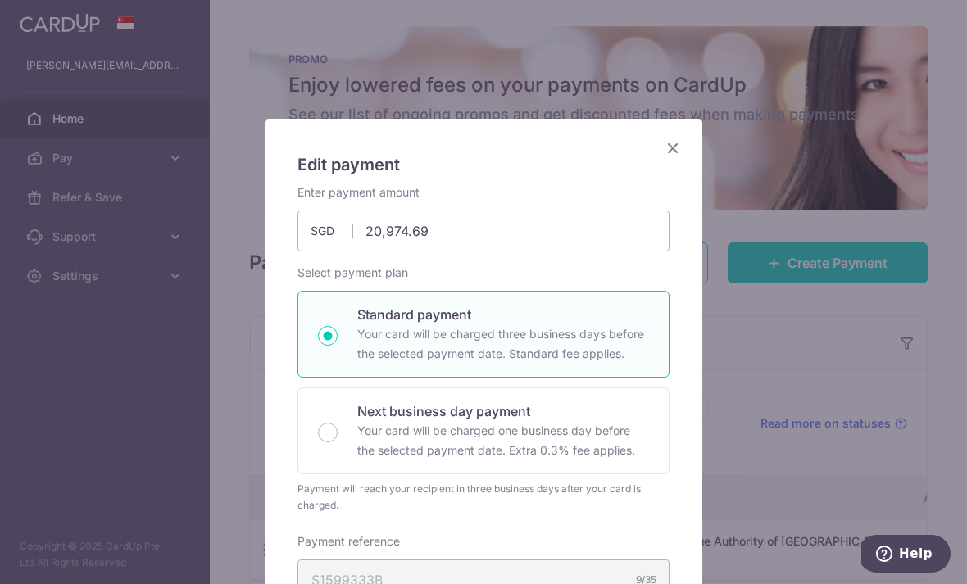
click at [737, 365] on div "Edit payment By clicking apply, you will make changes to all payments to Inland…" at bounding box center [483, 292] width 967 height 584
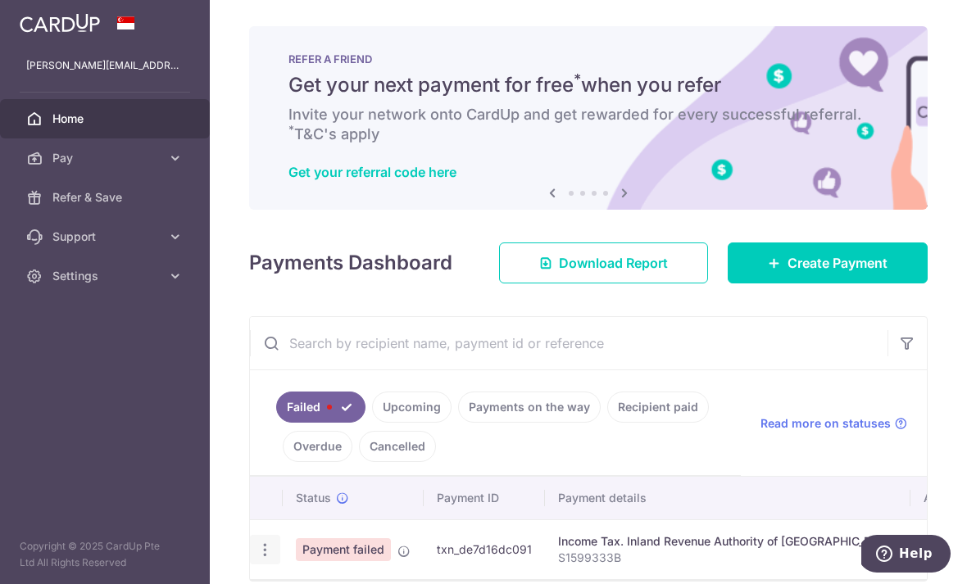
click at [256, 542] on icon "button" at bounding box center [264, 550] width 17 height 17
click at [251, 575] on link "Update payment" at bounding box center [336, 594] width 170 height 39
radio input "true"
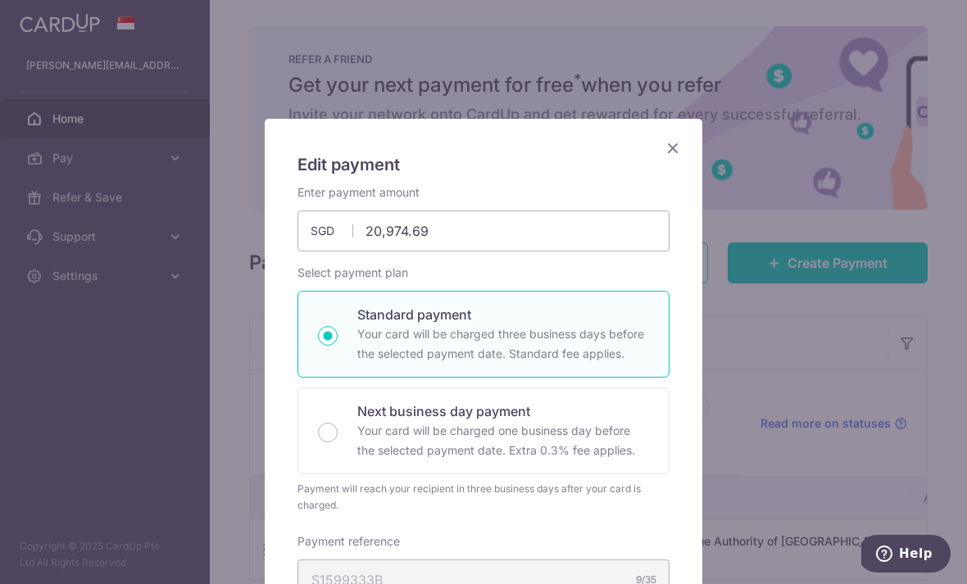
click at [744, 346] on div "Edit payment By clicking apply, you will make changes to all payments to Inland…" at bounding box center [483, 292] width 967 height 584
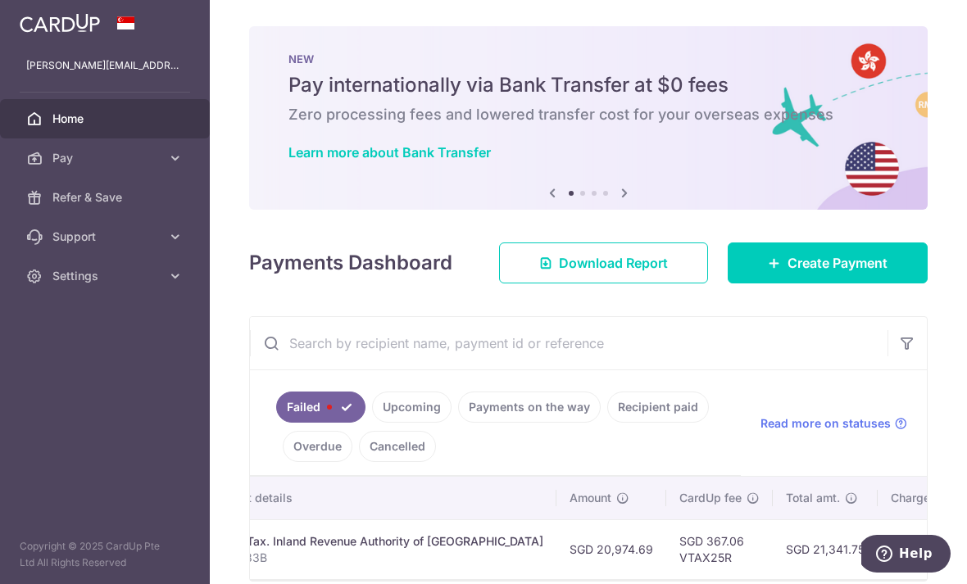
scroll to position [0, 354]
click at [372, 417] on link "Upcoming" at bounding box center [411, 407] width 79 height 31
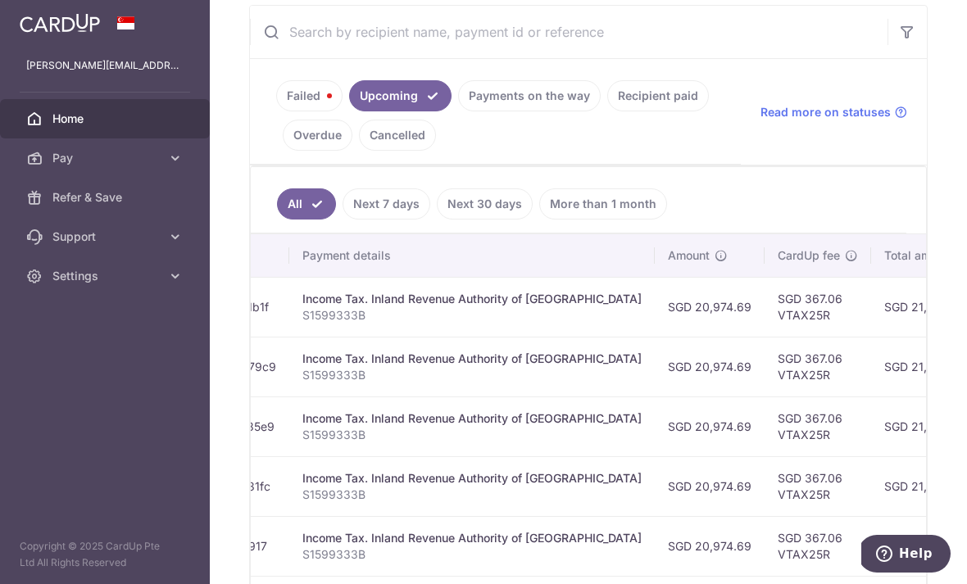
scroll to position [0, 225]
